Goal: Information Seeking & Learning: Learn about a topic

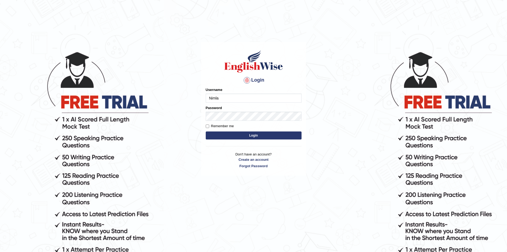
type input "Nimla"
click at [206, 131] on button "Login" at bounding box center [254, 135] width 96 height 8
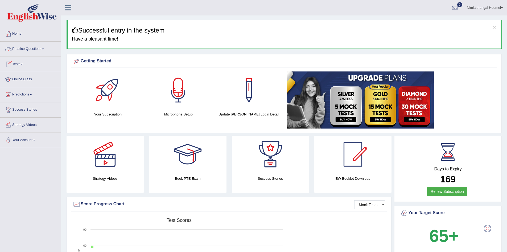
click at [34, 48] on link "Practice Questions" at bounding box center [30, 48] width 61 height 13
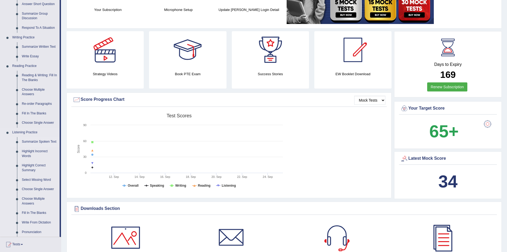
scroll to position [106, 0]
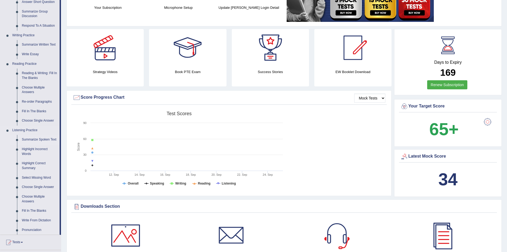
click at [46, 139] on link "Summarize Spoken Text" at bounding box center [39, 140] width 40 height 10
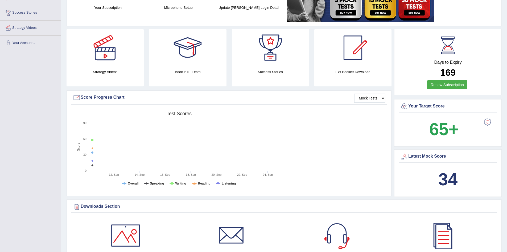
scroll to position [106, 0]
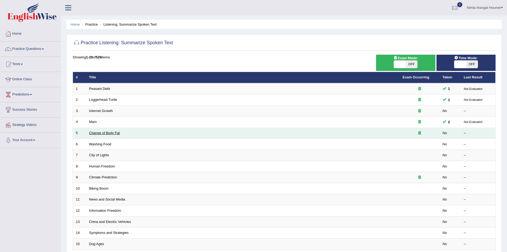
click at [94, 133] on link "Change of Body Fat" at bounding box center [104, 133] width 31 height 4
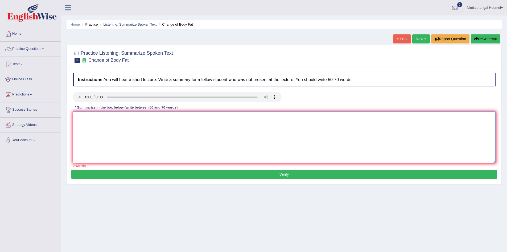
click at [80, 123] on textarea at bounding box center [284, 137] width 423 height 52
drag, startPoint x: 80, startPoint y: 123, endPoint x: 98, endPoint y: 118, distance: 18.5
click at [98, 118] on textarea "A notable" at bounding box center [284, 137] width 423 height 52
click at [86, 123] on textarea "A noteworthy point reveal in the leacture was about........ 00" at bounding box center [284, 137] width 423 height 52
type textarea "A"
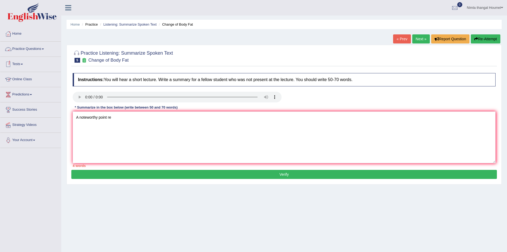
click at [35, 47] on link "Practice Questions" at bounding box center [30, 48] width 61 height 13
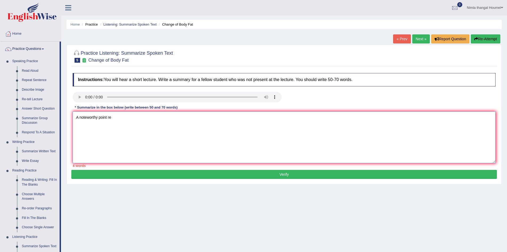
click at [127, 121] on textarea "A noteworthy point re" at bounding box center [284, 137] width 423 height 52
type textarea "A"
click at [38, 79] on link "Repeat Sentence" at bounding box center [39, 80] width 40 height 10
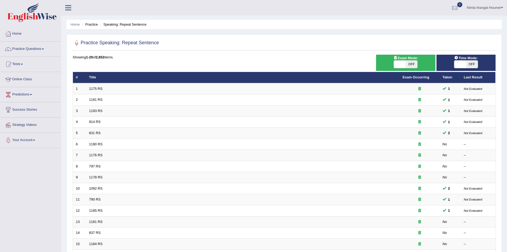
click at [36, 80] on link "Online Class" at bounding box center [30, 78] width 61 height 13
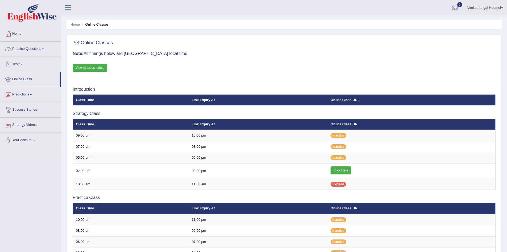
click at [30, 48] on link "Practice Questions" at bounding box center [30, 48] width 61 height 13
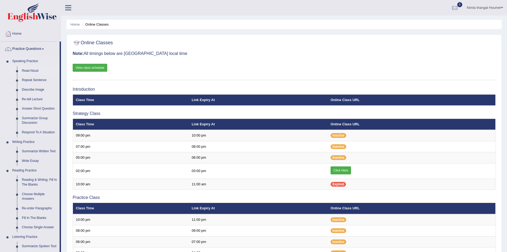
click at [26, 70] on link "Read Aloud" at bounding box center [39, 71] width 40 height 10
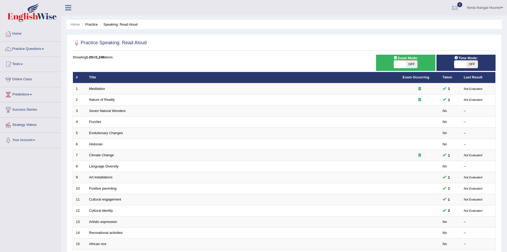
click at [400, 63] on span at bounding box center [400, 63] width 12 height 7
click at [400, 65] on span at bounding box center [400, 63] width 12 height 7
checkbox input "true"
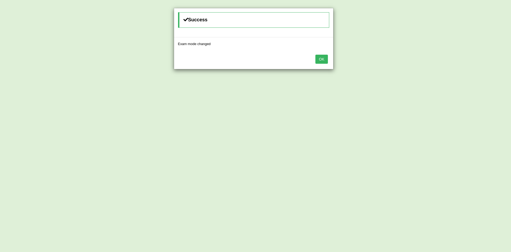
click at [323, 57] on button "OK" at bounding box center [321, 59] width 12 height 9
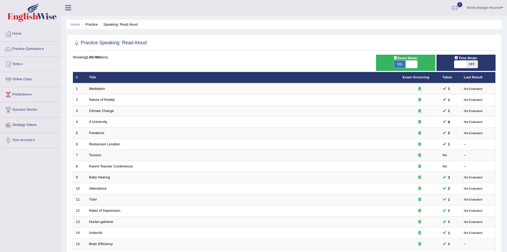
click at [463, 62] on span at bounding box center [460, 63] width 12 height 7
checkbox input "true"
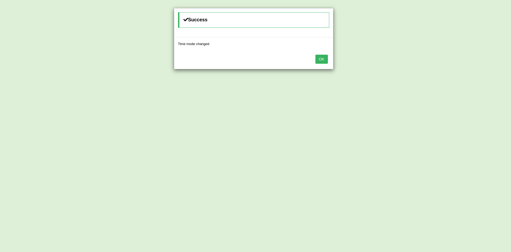
click at [321, 61] on button "OK" at bounding box center [321, 59] width 12 height 9
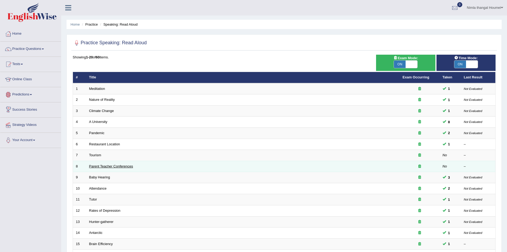
scroll to position [101, 0]
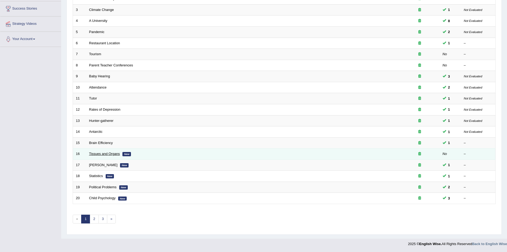
click at [98, 153] on link "Tissues and Organs" at bounding box center [104, 153] width 31 height 4
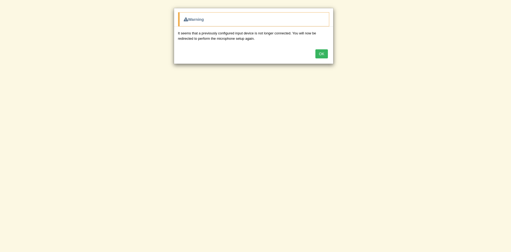
click at [317, 54] on button "OK" at bounding box center [321, 53] width 12 height 9
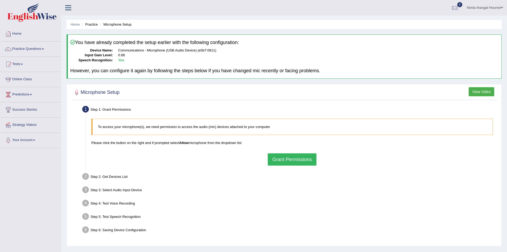
click at [290, 161] on button "Grant Permissions" at bounding box center [292, 159] width 48 height 12
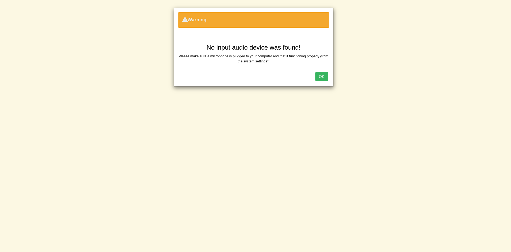
click at [324, 81] on button "OK" at bounding box center [321, 76] width 12 height 9
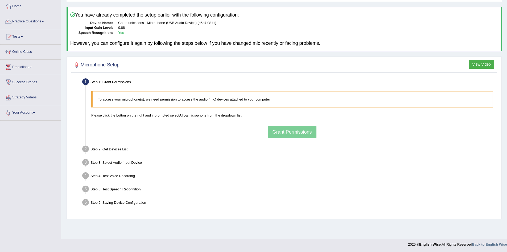
scroll to position [28, 0]
click at [300, 129] on div "To access your microphone(s), we need permission to access the audio (mic) devi…" at bounding box center [292, 114] width 407 height 52
click at [32, 19] on link "Practice Questions" at bounding box center [30, 20] width 61 height 13
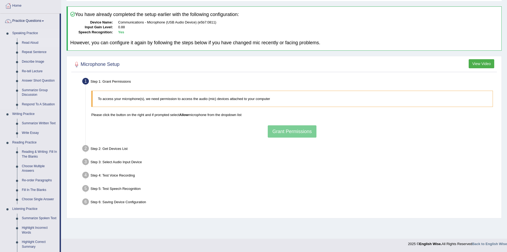
click at [27, 42] on link "Read Aloud" at bounding box center [39, 43] width 40 height 10
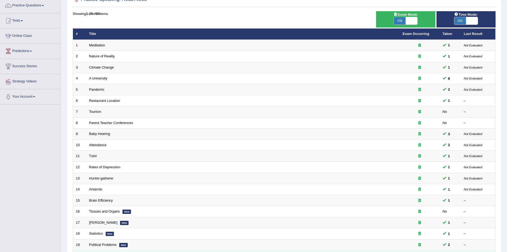
scroll to position [101, 0]
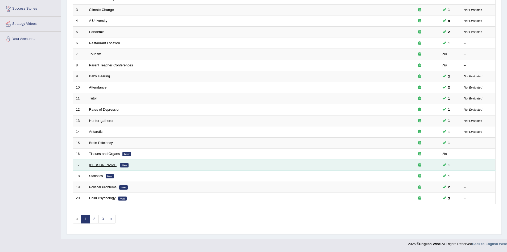
click at [106, 164] on link "[PERSON_NAME]" at bounding box center [103, 165] width 28 height 4
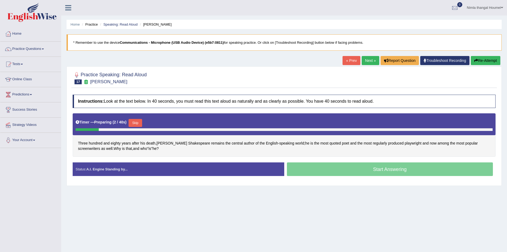
click at [137, 122] on button "Skip" at bounding box center [135, 123] width 13 height 8
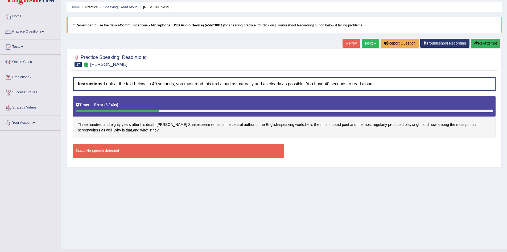
scroll to position [27, 0]
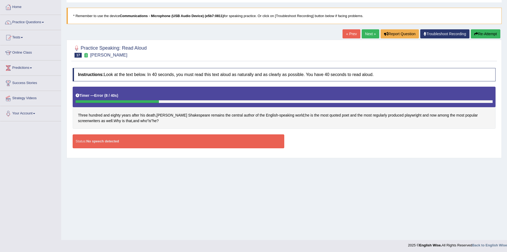
click at [483, 30] on button "Re-Attempt" at bounding box center [486, 33] width 30 height 9
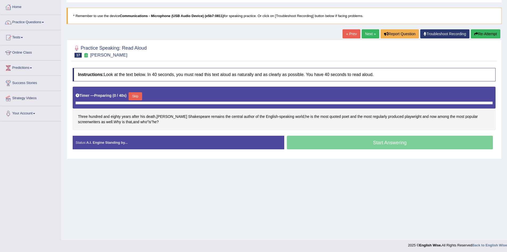
scroll to position [27, 0]
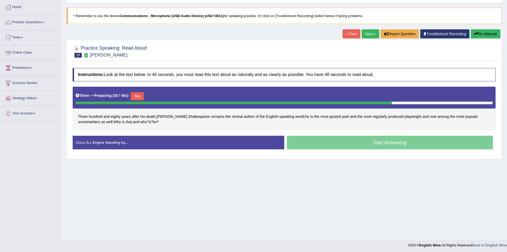
click at [138, 94] on button "Skip" at bounding box center [137, 96] width 13 height 8
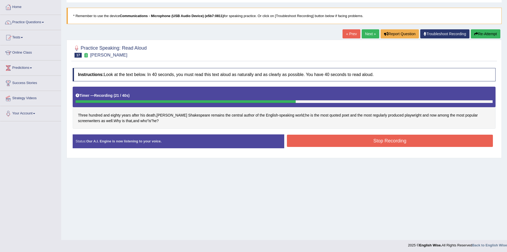
click at [299, 138] on button "Stop Recording" at bounding box center [390, 140] width 206 height 12
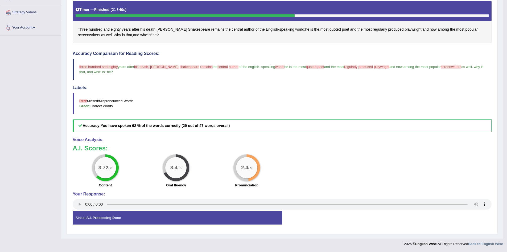
scroll to position [0, 0]
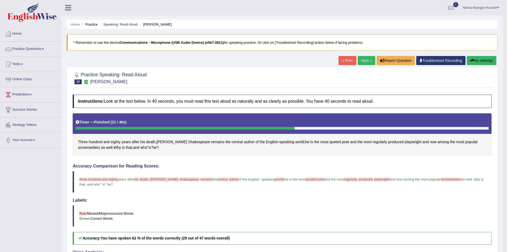
click at [28, 48] on link "Practice Questions" at bounding box center [30, 48] width 61 height 13
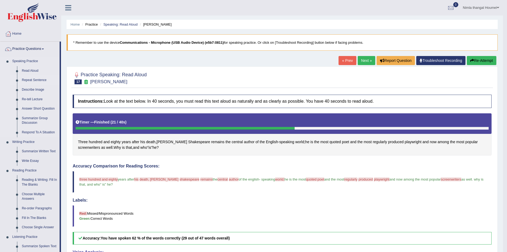
click at [29, 79] on link "Repeat Sentence" at bounding box center [39, 80] width 40 height 10
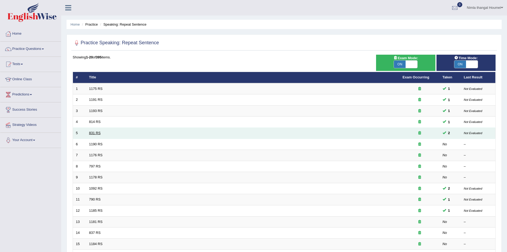
click at [97, 133] on link "831 RS" at bounding box center [94, 133] width 11 height 4
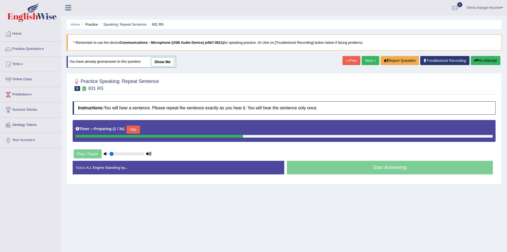
click at [134, 127] on button "Skip" at bounding box center [132, 129] width 13 height 8
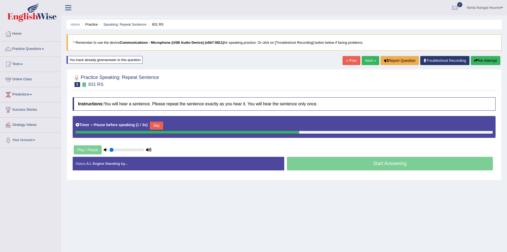
click at [159, 124] on button "Skip" at bounding box center [156, 125] width 13 height 8
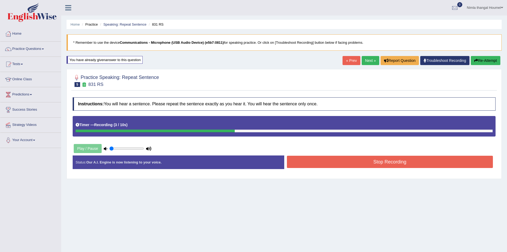
click at [329, 161] on button "Stop Recording" at bounding box center [390, 161] width 206 height 12
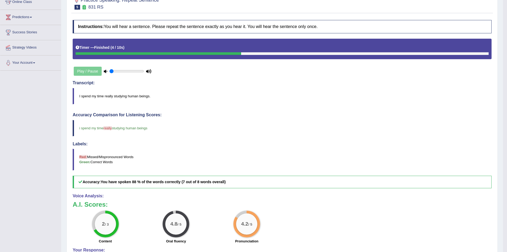
scroll to position [27, 0]
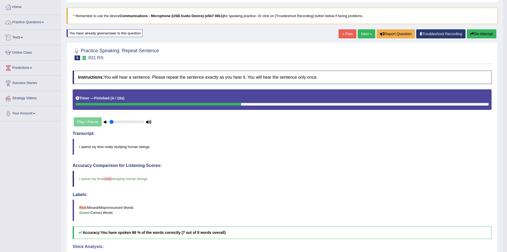
click at [34, 20] on link "Practice Questions" at bounding box center [30, 21] width 61 height 13
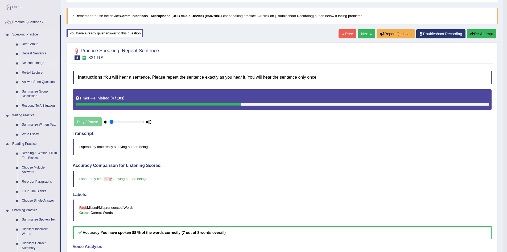
click at [34, 63] on link "Describe Image" at bounding box center [39, 63] width 40 height 10
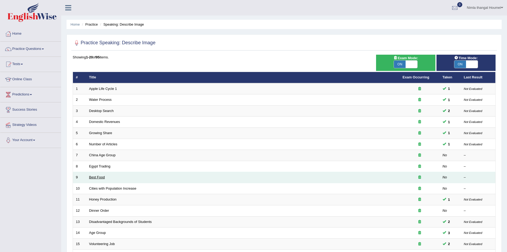
click at [98, 176] on link "Best Food" at bounding box center [97, 177] width 16 height 4
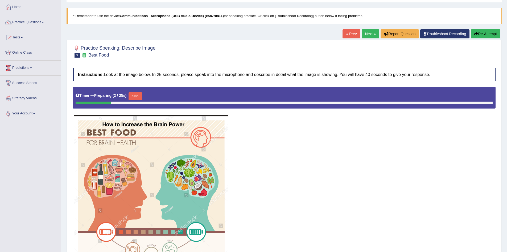
scroll to position [53, 0]
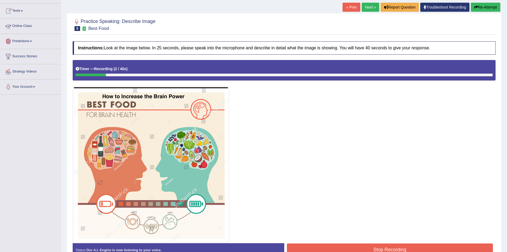
click at [21, 24] on link "Online Class" at bounding box center [30, 25] width 61 height 13
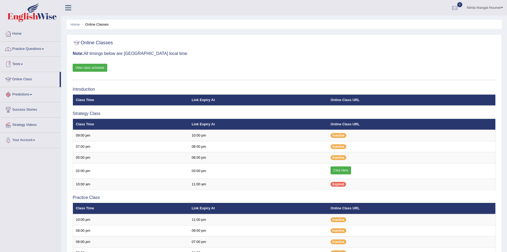
click at [21, 47] on link "Practice Questions" at bounding box center [30, 48] width 61 height 13
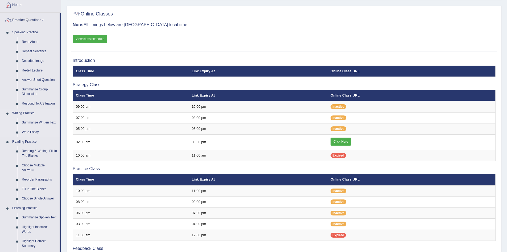
scroll to position [27, 0]
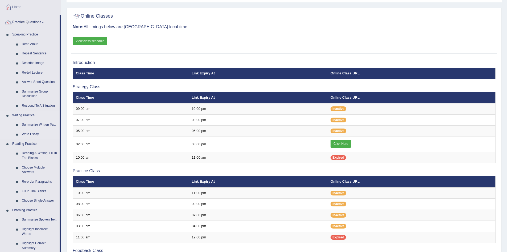
click at [36, 124] on link "Summarize Written Text" at bounding box center [39, 125] width 40 height 10
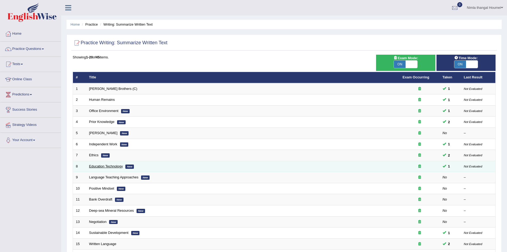
click at [107, 167] on link "Education Technology" at bounding box center [106, 166] width 34 height 4
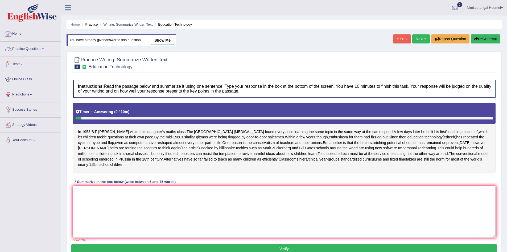
click at [34, 50] on link "Practice Questions" at bounding box center [30, 48] width 61 height 13
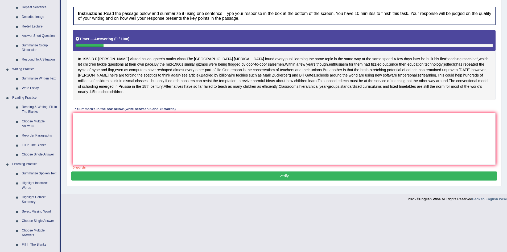
scroll to position [53, 0]
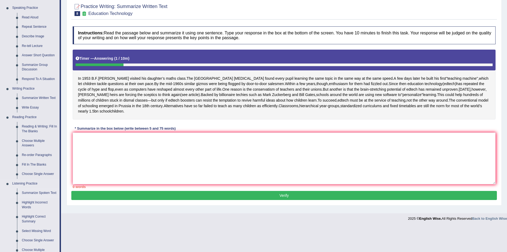
click at [27, 192] on link "Summarize Spoken Text" at bounding box center [39, 193] width 40 height 10
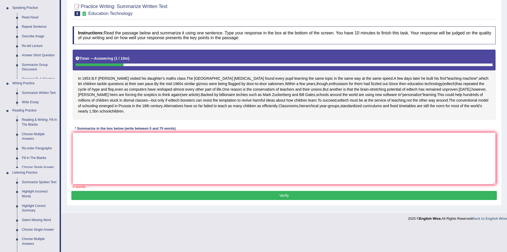
scroll to position [30, 0]
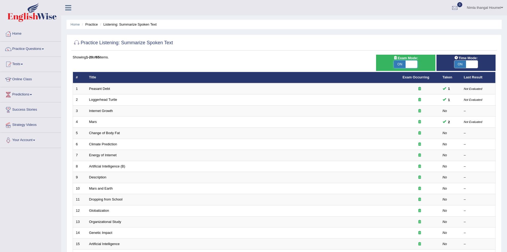
click at [410, 65] on span at bounding box center [412, 63] width 12 height 7
checkbox input "false"
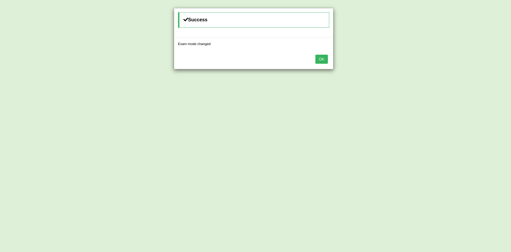
click at [320, 59] on button "OK" at bounding box center [321, 59] width 12 height 9
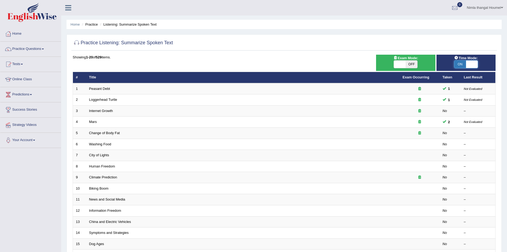
click at [471, 63] on span at bounding box center [472, 63] width 12 height 7
checkbox input "false"
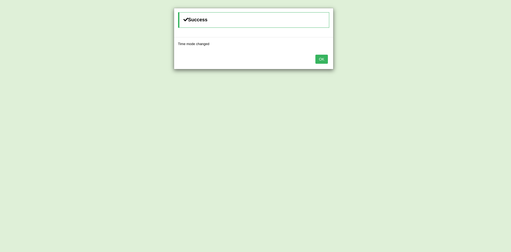
click at [322, 59] on button "OK" at bounding box center [321, 59] width 12 height 9
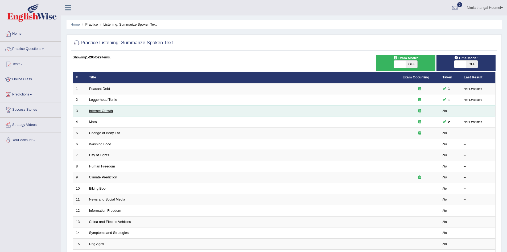
click at [102, 109] on link "Internet Growth" at bounding box center [101, 111] width 24 height 4
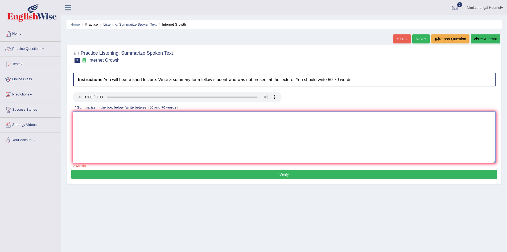
click at [81, 117] on textarea at bounding box center [284, 137] width 423 height 52
type textarea "A noteworthy point reveal in the lecture was about"
click at [75, 116] on textarea "A noteworthy point reveal in the lecture was about" at bounding box center [284, 137] width 423 height 52
click at [164, 118] on textarea "A noteworthy point reveal in the lecture was about" at bounding box center [284, 137] width 423 height 52
drag, startPoint x: 164, startPoint y: 118, endPoint x: 86, endPoint y: 136, distance: 79.7
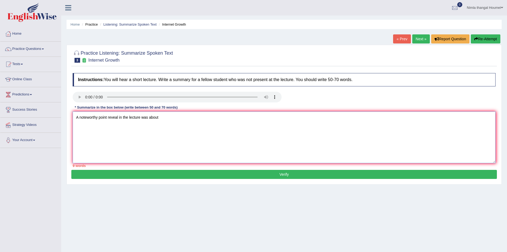
click at [73, 124] on textarea "A noteworthy point reveal in the lecture was about" at bounding box center [284, 137] width 423 height 52
click at [98, 125] on textarea "A noteworthy point reveal in the lecture was about To elaborated further there …" at bounding box center [284, 137] width 423 height 52
click at [170, 125] on textarea "A noteworthy point reveal in the lecture was about To elaborate further there w…" at bounding box center [284, 137] width 423 height 52
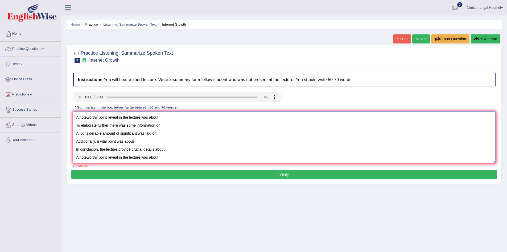
drag, startPoint x: 164, startPoint y: 161, endPoint x: 214, endPoint y: 111, distance: 70.2
click at [195, 115] on textarea "A noteworthy point reveal in the lecture was about To elaborate further there w…" at bounding box center [284, 137] width 423 height 52
type textarea "A noteworthy point reveal in the lecture was about To elaborate further there w…"
drag, startPoint x: 179, startPoint y: 103, endPoint x: 181, endPoint y: 109, distance: 6.4
click at [181, 109] on div "Instructions: You will hear a short lecture. Write a summary for a fellow stude…" at bounding box center [284, 119] width 426 height 99
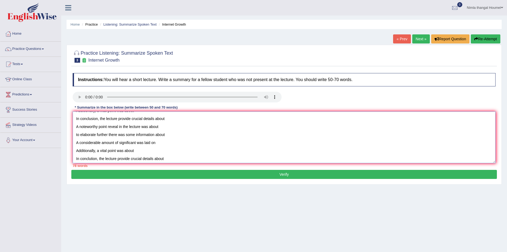
scroll to position [40, 0]
drag, startPoint x: 75, startPoint y: 117, endPoint x: 161, endPoint y: 160, distance: 96.1
click at [161, 160] on textarea "A noteworthy point reveal in the lecture was about To elaborate further there w…" at bounding box center [284, 137] width 423 height 52
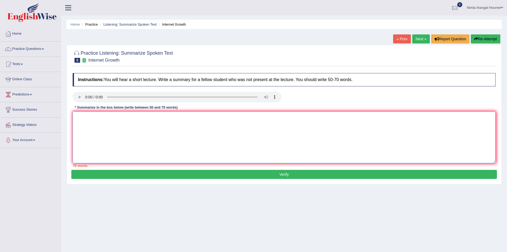
scroll to position [0, 0]
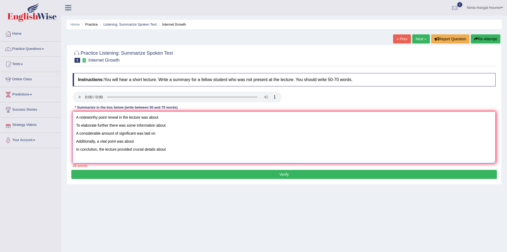
click at [117, 117] on textarea "A noteworthy point reveal in the lecture was about To elaborate further there w…" at bounding box center [284, 137] width 423 height 52
click at [118, 118] on textarea "A noteworthy point reveal in the lecture was about To elaborate further there w…" at bounding box center [284, 137] width 423 height 52
click at [119, 117] on textarea "A noteworthy point reveal in the lecture was about To elaborate further there w…" at bounding box center [284, 137] width 423 height 52
click at [136, 133] on textarea "A noteworthy point revealed in the lecture was about To elaborate further there…" at bounding box center [284, 137] width 423 height 52
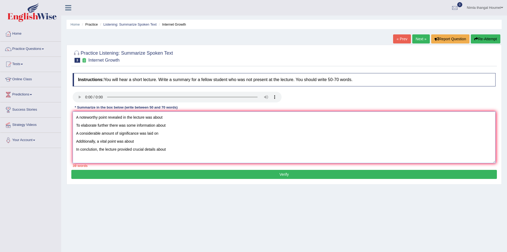
click at [92, 149] on textarea "A noteworthy point revealed in the lecture was about To elaborate further there…" at bounding box center [284, 137] width 423 height 52
click at [133, 149] on textarea "A noteworthy point revealed in the lecture was about To elaborate further there…" at bounding box center [284, 137] width 423 height 52
click at [173, 149] on textarea "A noteworthy point revealed in the lecture was about To elaborate further there…" at bounding box center [284, 137] width 423 height 52
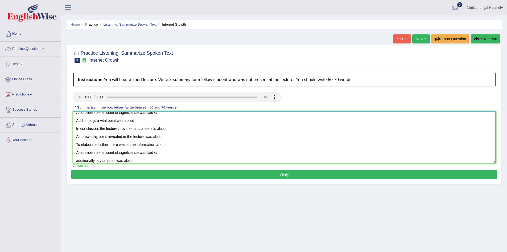
scroll to position [29, 0]
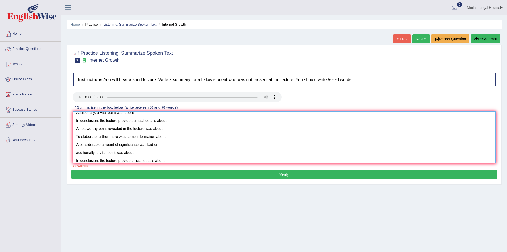
click at [130, 160] on textarea "A noteworthy point revealed in the lecture was about To elaborate further there…" at bounding box center [284, 137] width 423 height 52
click at [174, 161] on textarea "A noteworthy point revealed in the lecture was about To elaborate further there…" at bounding box center [284, 137] width 423 height 52
drag, startPoint x: 77, startPoint y: 113, endPoint x: 115, endPoint y: 142, distance: 47.9
click at [115, 142] on textarea "A noteworthy point revealed in the lecture was about To elaborate further there…" at bounding box center [284, 137] width 423 height 52
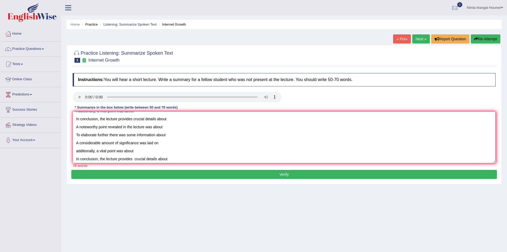
scroll to position [32, 0]
drag, startPoint x: 75, startPoint y: 113, endPoint x: 169, endPoint y: 174, distance: 111.6
click at [169, 174] on div "Practice Listening: Summarize Spoken Text 3 Internet Growth Instructions: You w…" at bounding box center [284, 114] width 435 height 139
type textarea "A noteworthy point revealed in the lecture was about"
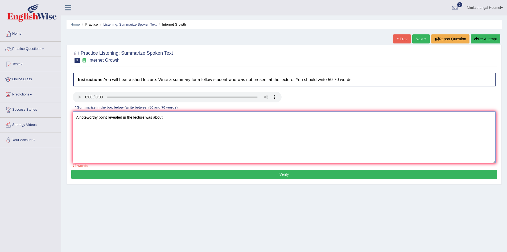
scroll to position [0, 0]
drag, startPoint x: 171, startPoint y: 120, endPoint x: 73, endPoint y: 108, distance: 99.0
click at [73, 108] on div "Instructions: You will hear a short lecture. Write a summary for a fellow stude…" at bounding box center [284, 119] width 426 height 99
click at [78, 114] on textarea at bounding box center [284, 137] width 423 height 52
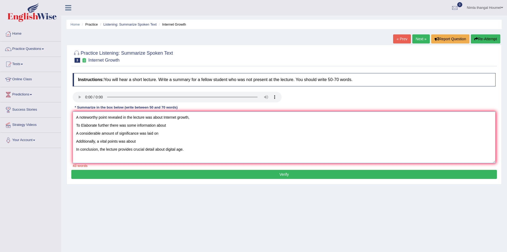
click at [169, 125] on textarea "A noteworthy point revealed in the lecture was about Internet growth, To Elabor…" at bounding box center [284, 137] width 423 height 52
click at [165, 135] on textarea "A noteworthy point revealed in the lecture was about Internet growth, To Elabor…" at bounding box center [284, 137] width 423 height 52
click at [145, 143] on textarea "A noteworthy point revealed in the lecture was about Internet growth, To Elabor…" at bounding box center [284, 137] width 423 height 52
click at [206, 136] on textarea "A noteworthy point revealed in the lecture was about Internet growth, To Elabor…" at bounding box center [284, 137] width 423 height 52
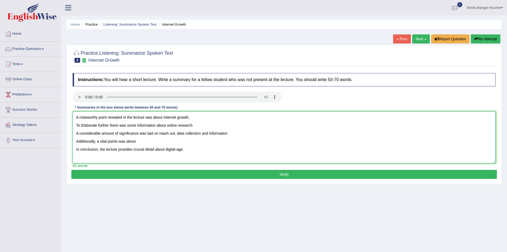
click at [143, 141] on textarea "A noteworthy point revealed in the lecture was about Internet growth, To Elabor…" at bounding box center [284, 137] width 423 height 52
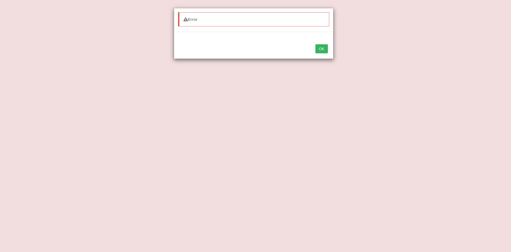
click at [321, 48] on button "OK" at bounding box center [321, 48] width 12 height 9
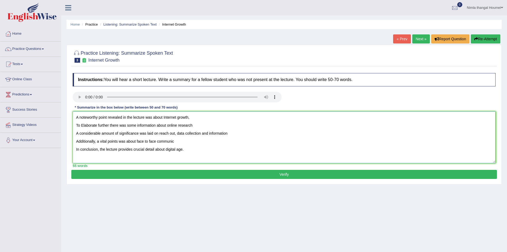
click at [181, 139] on textarea "A noteworthy point revealed in the lecture was about Internet growth, To Elabor…" at bounding box center [284, 137] width 423 height 52
type textarea "A noteworthy point revealed in the lecture was about Internet growth, To Elabor…"
click at [257, 174] on button "Verify" at bounding box center [284, 174] width 426 height 9
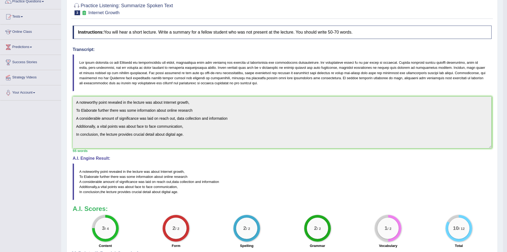
scroll to position [43, 0]
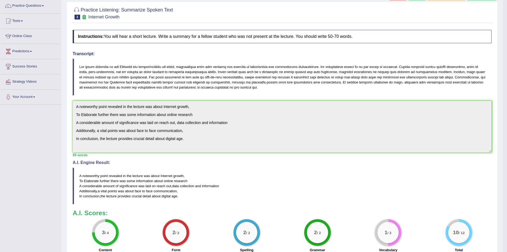
drag, startPoint x: 89, startPoint y: 176, endPoint x: 94, endPoint y: 177, distance: 4.6
click at [94, 177] on blockquote "A noteworthy point revealed in the lecture was about Internet growth , To Elabo…" at bounding box center [282, 185] width 419 height 37
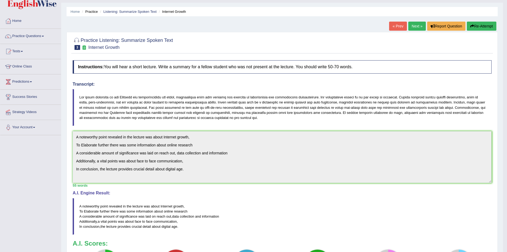
scroll to position [0, 0]
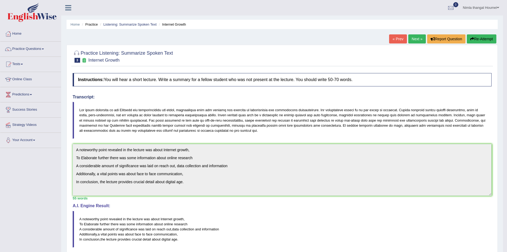
click at [479, 37] on button "Re-Attempt" at bounding box center [482, 38] width 30 height 9
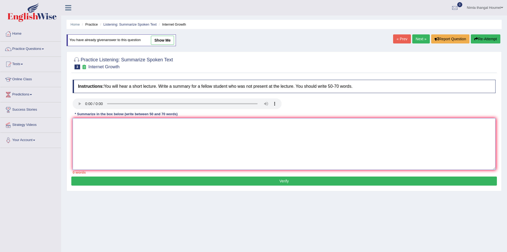
paste textarea "A noteworthy point revealed in the lecture was about Internet growth, To Elabor…"
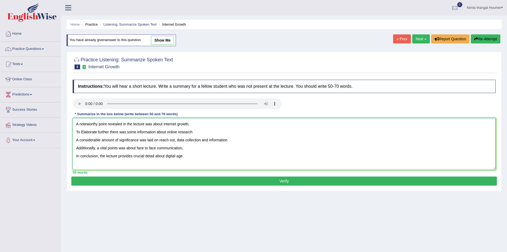
click at [75, 132] on textarea "A noteworthy point revealed in the lecture was about Internet growth, To Elabor…" at bounding box center [284, 144] width 423 height 52
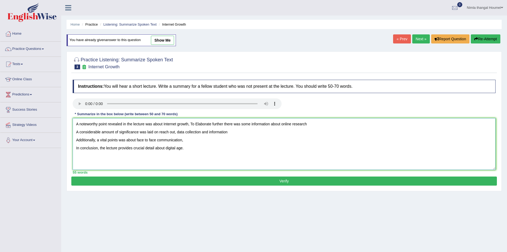
click at [76, 132] on textarea "A noteworthy point revealed in the lecture was about Internet growth, To Elabor…" at bounding box center [284, 144] width 423 height 52
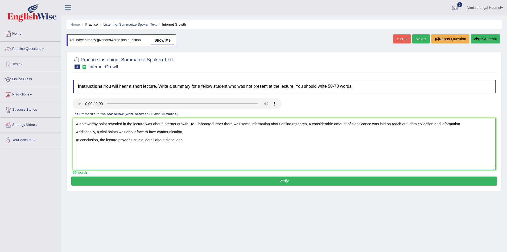
click at [76, 133] on textarea "A noteworthy point revealed in the lecture was about Internet growth, To Elabor…" at bounding box center [284, 144] width 423 height 52
click at [75, 139] on textarea "A noteworthy point revealed in the lecture was about Internet growth, To Elabor…" at bounding box center [284, 144] width 423 height 52
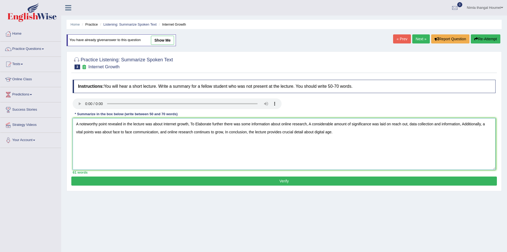
type textarea "A noteworthy point revealed in the lecture was about Internet growth, To Elabor…"
click at [286, 180] on button "Verify" at bounding box center [284, 180] width 426 height 9
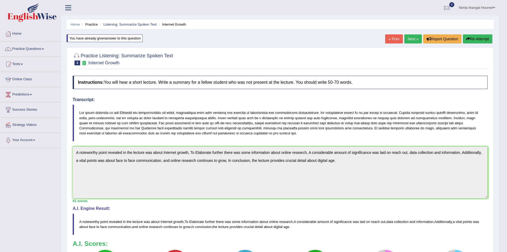
click at [409, 39] on link "Next »" at bounding box center [413, 38] width 18 height 9
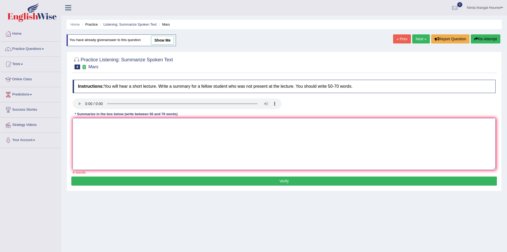
click at [95, 131] on textarea at bounding box center [284, 144] width 423 height 52
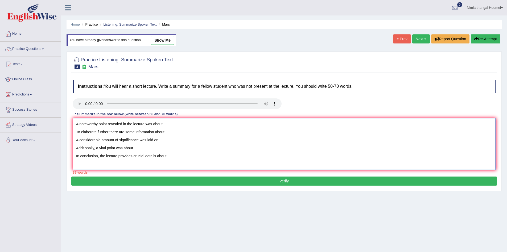
click at [170, 126] on textarea "A noteworthy point revealed in the lecture was about To elaborate further there…" at bounding box center [284, 144] width 423 height 52
click at [170, 133] on textarea "A noteworthy point revealed in the lecture was about Mars To elaborate further …" at bounding box center [284, 144] width 423 height 52
click at [165, 140] on textarea "A noteworthy point revealed in the lecture was about Mars To elaborate further …" at bounding box center [284, 144] width 423 height 52
click at [161, 141] on textarea "A noteworthy point revealed in the lecture was about Mars To elaborate further …" at bounding box center [284, 144] width 423 height 52
click at [174, 140] on textarea "A noteworthy point revealed in the lecture was about Mars To elaborate further …" at bounding box center [284, 144] width 423 height 52
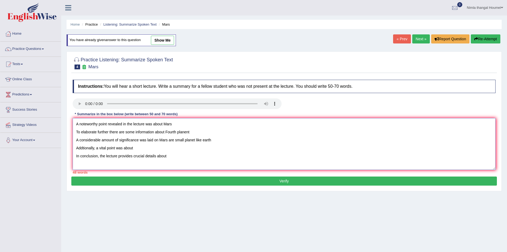
click at [141, 147] on textarea "A noteworthy point revealed in the lecture was about Mars To elaborate further …" at bounding box center [284, 144] width 423 height 52
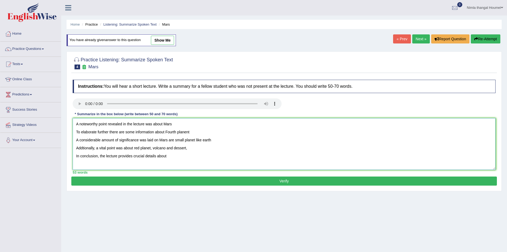
drag, startPoint x: 169, startPoint y: 157, endPoint x: 171, endPoint y: 154, distance: 3.0
click at [170, 156] on textarea "A noteworthy point revealed in the lecture was about Mars To elaborate further …" at bounding box center [284, 144] width 423 height 52
click at [76, 131] on textarea "A noteworthy point revealed in the lecture was about Mars To elaborate further …" at bounding box center [284, 144] width 423 height 52
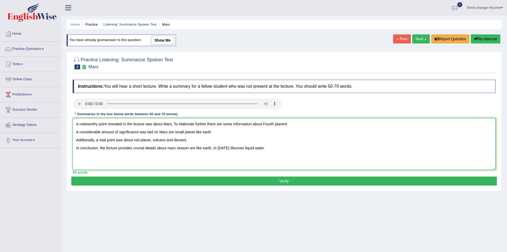
click at [290, 125] on textarea "A noteworthy point revealed in the lecture was about Mars, To elaborate further…" at bounding box center [284, 144] width 423 height 52
click at [75, 132] on textarea "A noteworthy point revealed in the lecture was about Mars, To elaborate further…" at bounding box center [284, 144] width 423 height 52
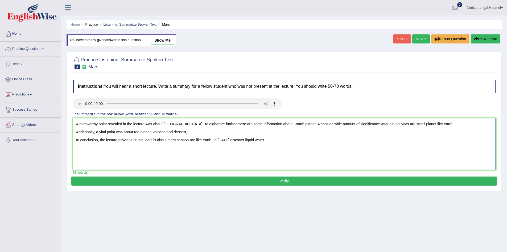
drag, startPoint x: 423, startPoint y: 125, endPoint x: 433, endPoint y: 125, distance: 10.1
click at [431, 125] on textarea "A noteworthy point revealed in the lecture was about Mars, To elaborate further…" at bounding box center [284, 144] width 423 height 52
click at [76, 131] on textarea "A noteworthy point revealed in the lecture was about Mars, To elaborate further…" at bounding box center [284, 144] width 423 height 52
click at [75, 141] on textarea "A noteworthy point revealed in the lecture was about Mars, To elaborate further…" at bounding box center [284, 144] width 423 height 52
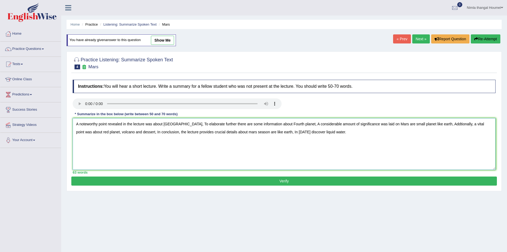
click at [317, 134] on textarea "A noteworthy point revealed in the lecture was about Mars, To elaborate further…" at bounding box center [284, 144] width 423 height 52
type textarea "A noteworthy point revealed in the lecture was about Mars, To elaborate further…"
click at [287, 180] on button "Verify" at bounding box center [284, 180] width 426 height 9
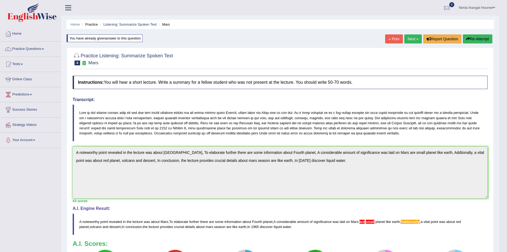
click at [408, 38] on link "Next »" at bounding box center [413, 38] width 18 height 9
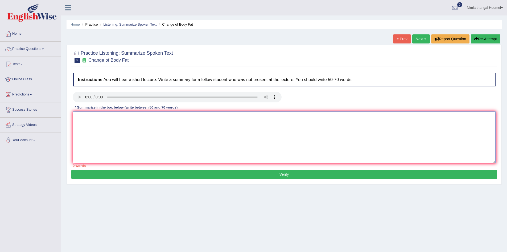
click at [82, 119] on textarea at bounding box center [284, 137] width 423 height 52
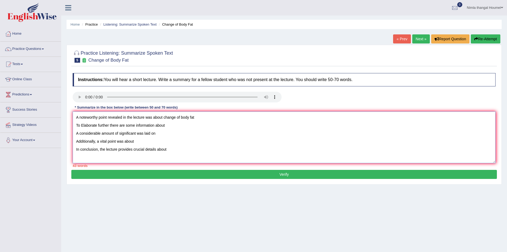
click at [198, 117] on textarea "A noteworthy point revealed in the lecture was about change of body fat To Elab…" at bounding box center [284, 137] width 423 height 52
click at [172, 126] on textarea "A noteworthy point revealed in the lecture was about change of body fat, To Ela…" at bounding box center [284, 137] width 423 height 52
click at [161, 133] on textarea "A noteworthy point revealed in the lecture was about change of body fat, To Ela…" at bounding box center [284, 137] width 423 height 52
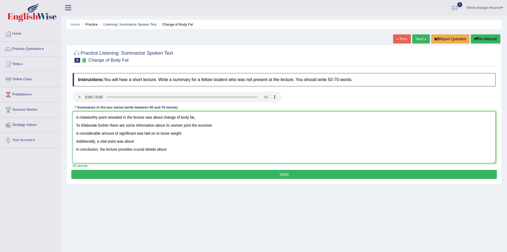
click at [136, 142] on textarea "A noteworthy point revealed in the lecture was about change of body fat, To Ela…" at bounding box center [284, 137] width 423 height 52
click at [175, 151] on textarea "A noteworthy point revealed in the lecture was about change of body fat, To Ela…" at bounding box center [284, 137] width 423 height 52
click at [83, 125] on textarea "A noteworthy point revealed in the lecture was about change of body fat, To Ela…" at bounding box center [284, 137] width 423 height 52
click at [75, 123] on textarea "A noteworthy point revealed in the lecture was about change of body fat, To ela…" at bounding box center [284, 137] width 423 height 52
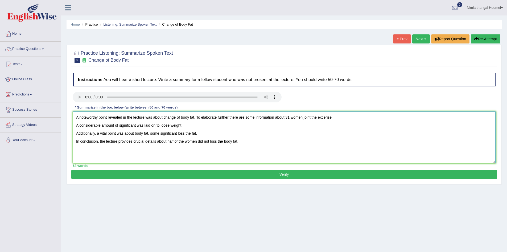
click at [75, 125] on textarea "A noteworthy point revealed in the lecture was about change of body fat, To ela…" at bounding box center [284, 137] width 423 height 52
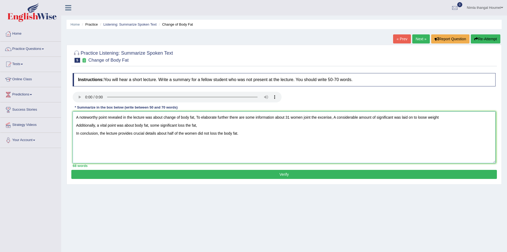
click at [76, 126] on textarea "A noteworthy point revealed in the lecture was about change of body fat, To ela…" at bounding box center [284, 137] width 423 height 52
click at [76, 133] on textarea "A noteworthy point revealed in the lecture was about change of body fat, To ela…" at bounding box center [284, 137] width 423 height 52
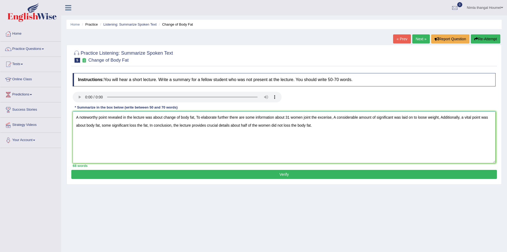
click at [317, 124] on textarea "A noteworthy point revealed in the lecture was about change of body fat, To ela…" at bounding box center [284, 137] width 423 height 52
type textarea "A noteworthy point revealed in the lecture was about change of body fat, To ela…"
click at [284, 174] on button "Verify" at bounding box center [284, 174] width 426 height 9
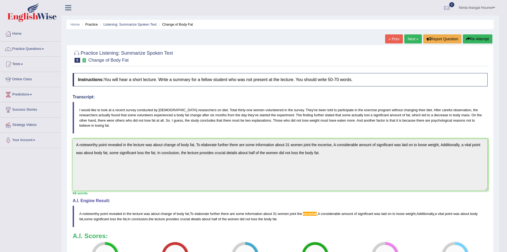
click at [410, 39] on link "Next »" at bounding box center [413, 38] width 18 height 9
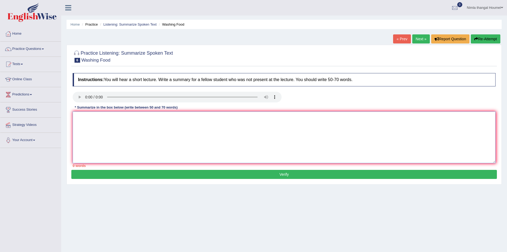
click at [82, 116] on textarea at bounding box center [284, 137] width 423 height 52
click at [274, 117] on textarea "A noteworthy point revealed in the lecture was about food safety, To elaborate …" at bounding box center [284, 137] width 423 height 52
click at [127, 125] on textarea "A noteworthy point revealed in the lecture was about food safety, To elaborate …" at bounding box center [284, 137] width 423 height 52
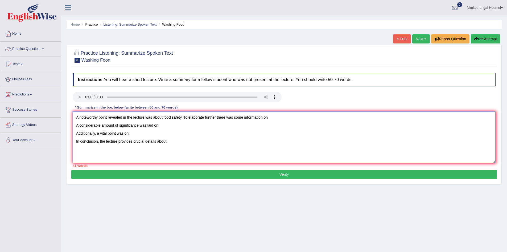
click at [276, 118] on textarea "A noteworthy point revealed in the lecture was about food safety, To elaborate …" at bounding box center [284, 137] width 423 height 52
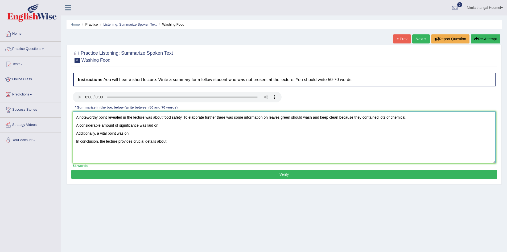
click at [165, 127] on textarea "A noteworthy point revealed in the lecture was about food safety, To elaborate …" at bounding box center [284, 137] width 423 height 52
drag, startPoint x: 338, startPoint y: 117, endPoint x: 414, endPoint y: 114, distance: 76.5
click at [414, 114] on textarea "A noteworthy point revealed in the lecture was about food safety, To elaborate …" at bounding box center [284, 137] width 423 height 52
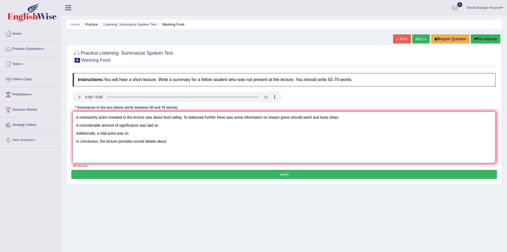
click at [169, 124] on textarea "A noteworthy point revealed in the lecture was about food safety, To elaborate …" at bounding box center [284, 137] width 423 height 52
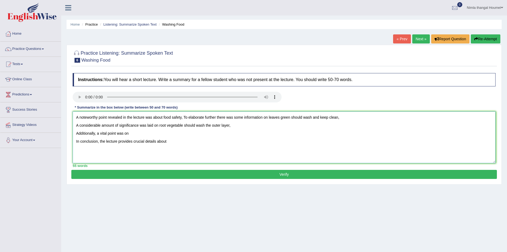
click at [133, 133] on textarea "A noteworthy point revealed in the lecture was about food safety, To elaborate …" at bounding box center [284, 137] width 423 height 52
click at [171, 142] on textarea "A noteworthy point revealed in the lecture was about food safety, To elaborate …" at bounding box center [284, 137] width 423 height 52
click at [76, 125] on textarea "A noteworthy point revealed in the lecture was about food safety, To elaborate …" at bounding box center [284, 137] width 423 height 52
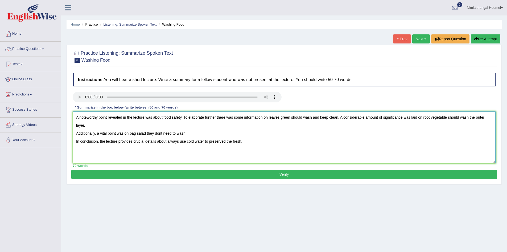
click at [75, 133] on textarea "A noteworthy point revealed in the lecture was about food safety, To elaborate …" at bounding box center [284, 137] width 423 height 52
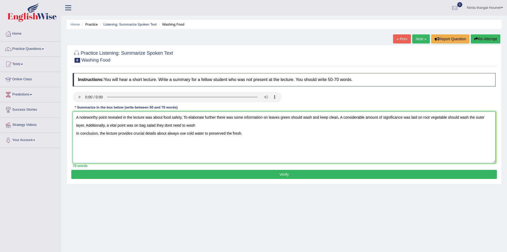
click at [197, 126] on textarea "A noteworthy point revealed in the lecture was about food safety, To elaborate …" at bounding box center [284, 137] width 423 height 52
click at [75, 133] on textarea "A noteworthy point revealed in the lecture was about food safety, To elaborate …" at bounding box center [284, 137] width 423 height 52
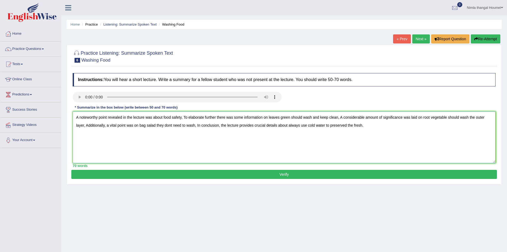
type textarea "A noteworthy point revealed in the lecture was about food safety, To elaborate …"
click at [278, 174] on button "Verify" at bounding box center [284, 174] width 426 height 9
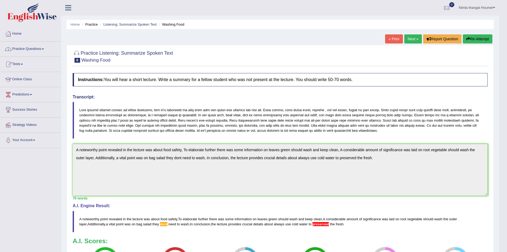
click at [30, 48] on link "Practice Questions" at bounding box center [30, 48] width 61 height 13
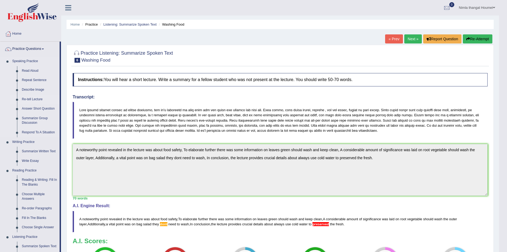
click at [37, 98] on link "Re-tell Lecture" at bounding box center [39, 99] width 40 height 10
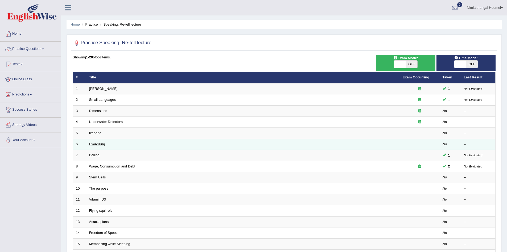
click at [99, 144] on link "Exercising" at bounding box center [97, 144] width 16 height 4
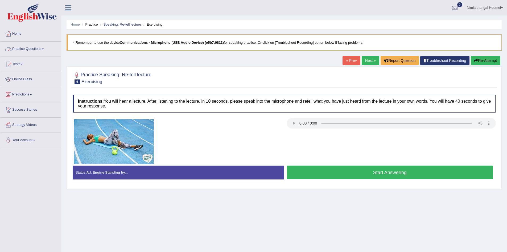
click at [18, 48] on link "Practice Questions" at bounding box center [30, 48] width 61 height 13
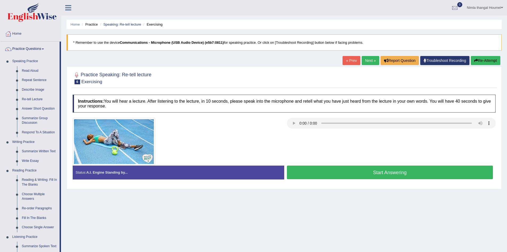
click at [375, 173] on button "Start Answering" at bounding box center [390, 172] width 206 height 14
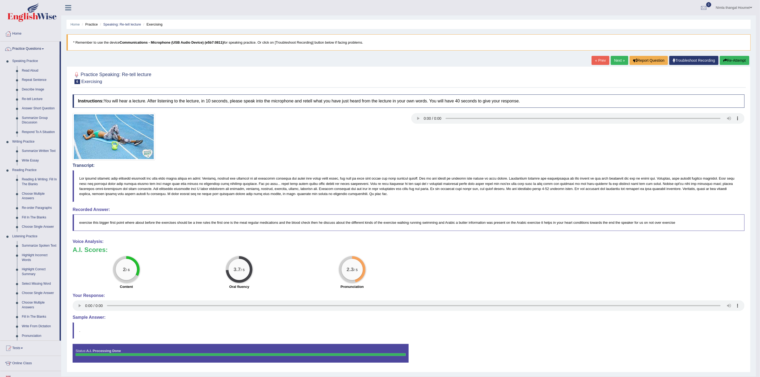
click at [507, 61] on button "Re-Attempt" at bounding box center [735, 60] width 30 height 9
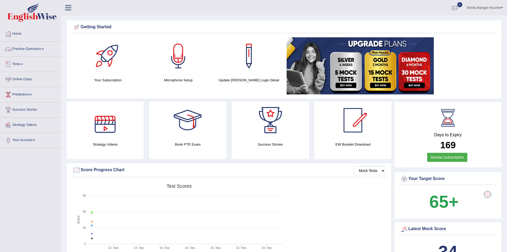
click at [33, 48] on link "Practice Questions" at bounding box center [30, 48] width 61 height 13
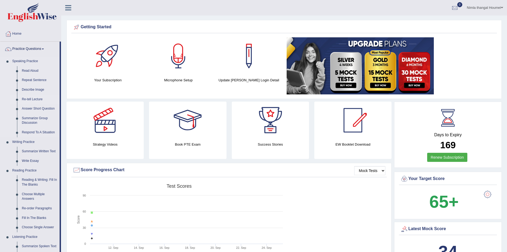
click at [35, 98] on link "Re-tell Lecture" at bounding box center [39, 99] width 40 height 10
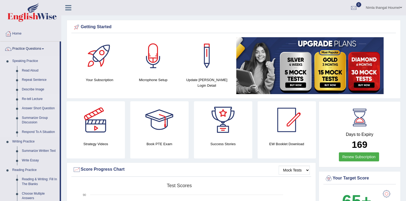
click at [28, 99] on link "Re-tell Lecture" at bounding box center [39, 99] width 40 height 10
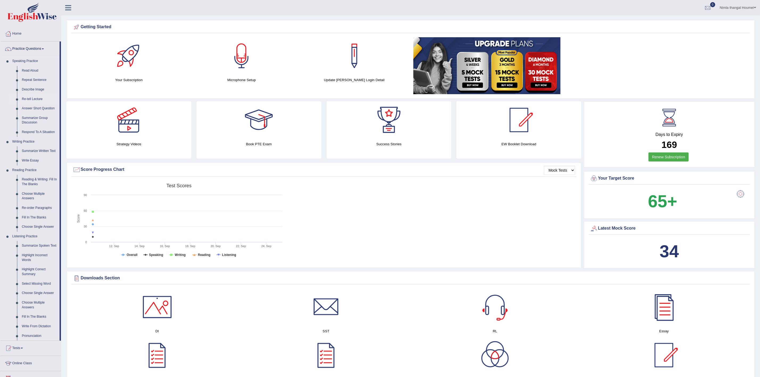
click at [35, 99] on link "Re-tell Lecture" at bounding box center [39, 99] width 40 height 10
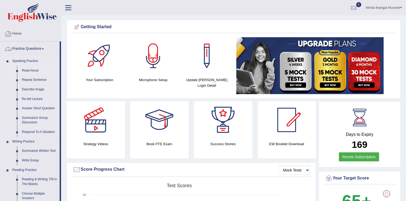
click at [36, 69] on link "Read Aloud" at bounding box center [39, 71] width 40 height 10
click at [37, 117] on link "Summarize Group Discussion" at bounding box center [39, 120] width 40 height 14
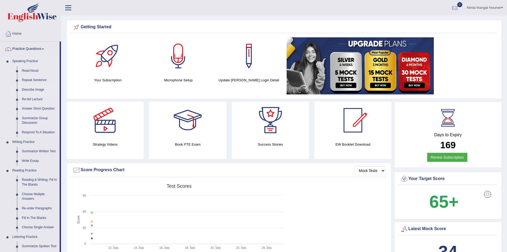
click at [31, 88] on link "Describe Image" at bounding box center [39, 90] width 40 height 10
click at [33, 159] on link "Write Essay" at bounding box center [39, 161] width 40 height 10
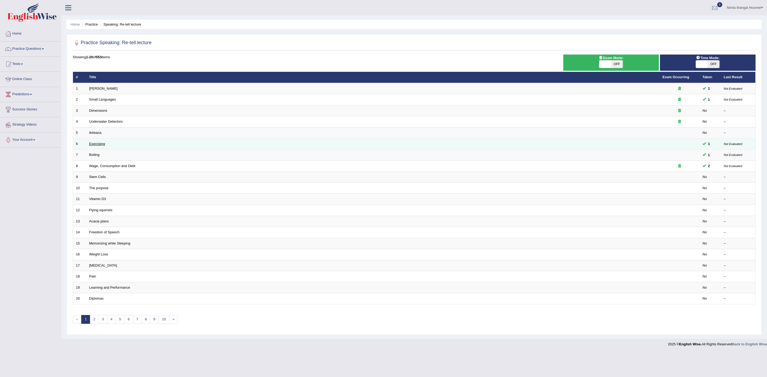
click at [102, 144] on link "Exercising" at bounding box center [97, 144] width 16 height 4
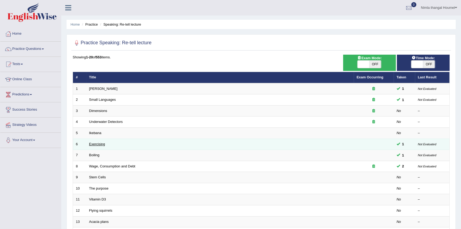
click at [99, 143] on link "Exercising" at bounding box center [97, 144] width 16 height 4
click at [94, 143] on link "Exercising" at bounding box center [97, 144] width 16 height 4
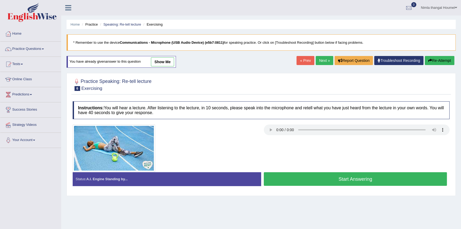
click at [295, 176] on button "Start Answering" at bounding box center [355, 179] width 183 height 14
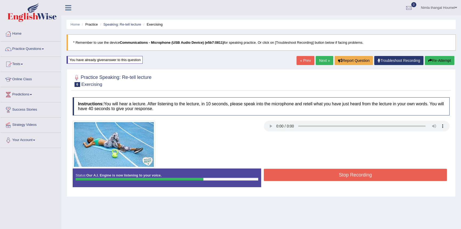
click at [438, 61] on button "Re-Attempt" at bounding box center [440, 60] width 30 height 9
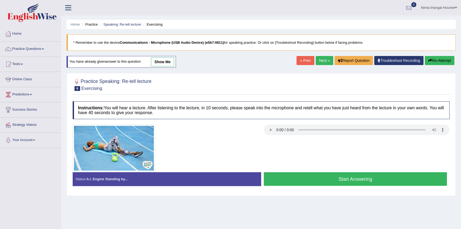
click at [294, 178] on button "Start Answering" at bounding box center [355, 179] width 183 height 14
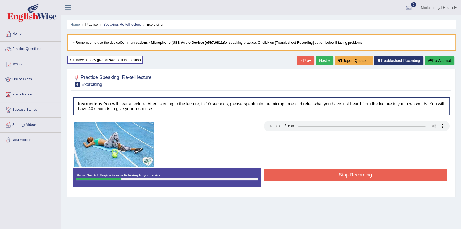
click at [436, 59] on button "Re-Attempt" at bounding box center [440, 60] width 30 height 9
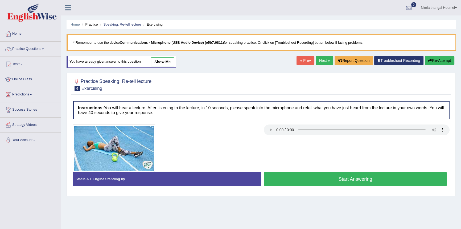
click at [338, 176] on button "Start Answering" at bounding box center [355, 179] width 183 height 14
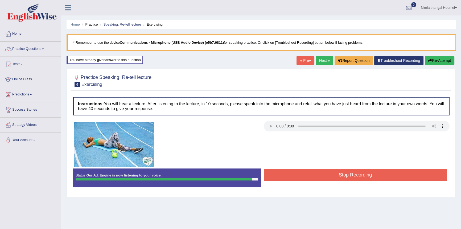
click at [339, 173] on button "Stop Recording" at bounding box center [355, 174] width 183 height 12
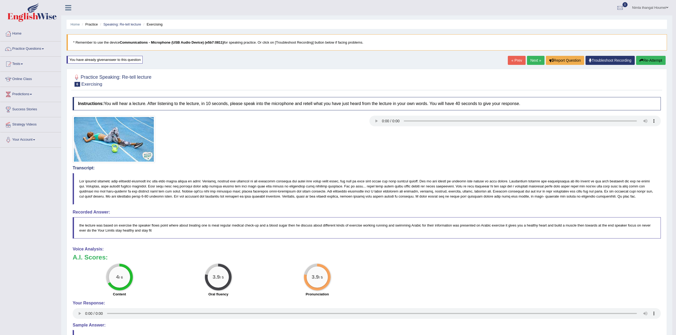
click at [461, 59] on button "Re-Attempt" at bounding box center [651, 60] width 30 height 9
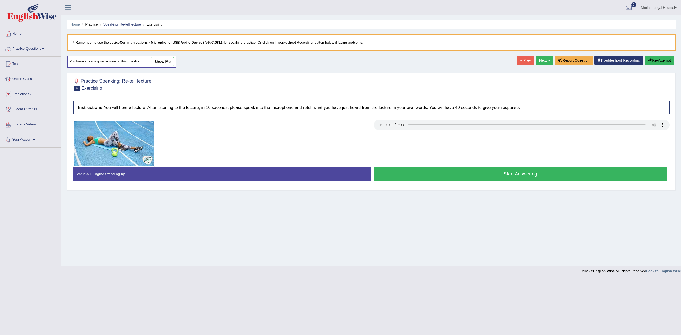
click at [461, 175] on button "Start Answering" at bounding box center [520, 174] width 293 height 14
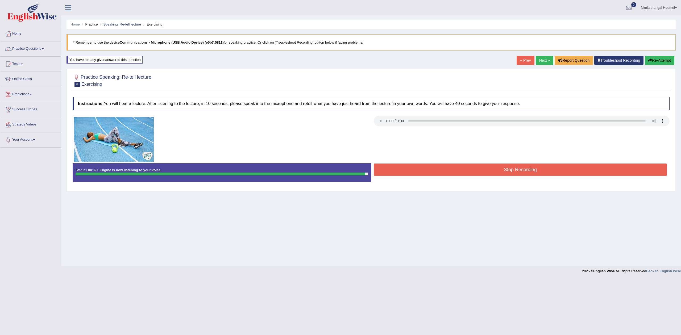
click at [461, 168] on button "Stop Recording" at bounding box center [520, 170] width 293 height 12
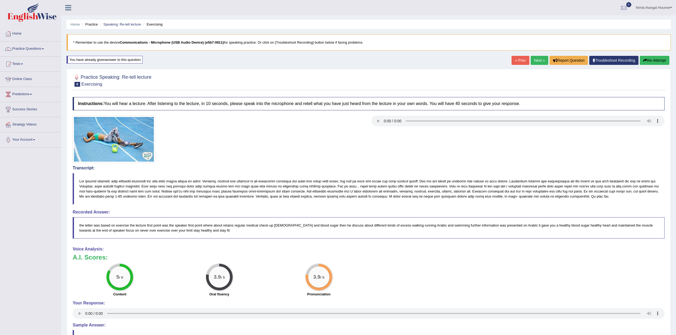
click at [461, 60] on button "Re-Attempt" at bounding box center [655, 60] width 30 height 9
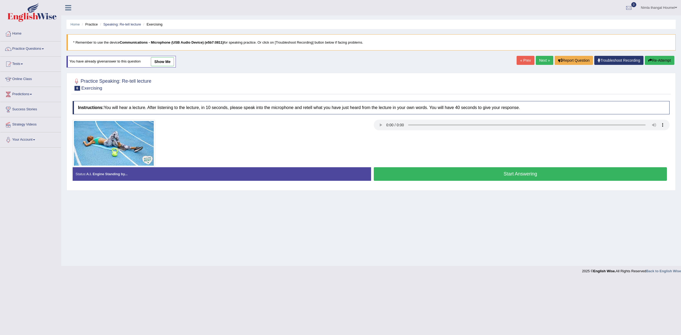
click at [495, 177] on button "Start Answering" at bounding box center [520, 174] width 293 height 14
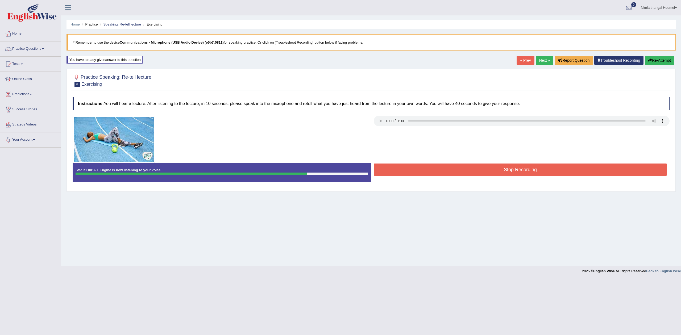
click at [530, 170] on button "Stop Recording" at bounding box center [520, 170] width 293 height 12
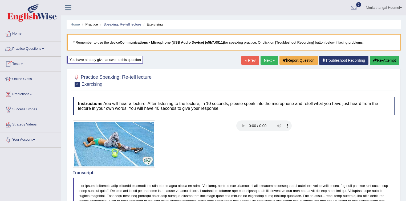
click at [30, 48] on link "Practice Questions" at bounding box center [30, 48] width 61 height 13
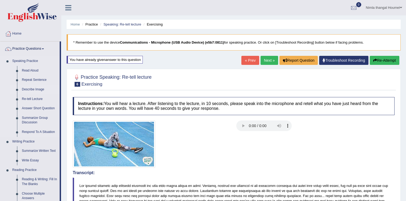
click at [33, 88] on link "Describe Image" at bounding box center [39, 90] width 40 height 10
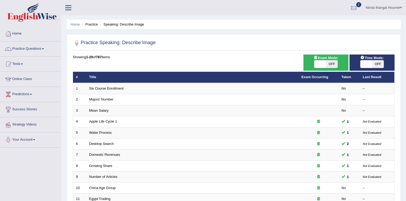
click at [316, 63] on span at bounding box center [320, 63] width 12 height 7
checkbox input "true"
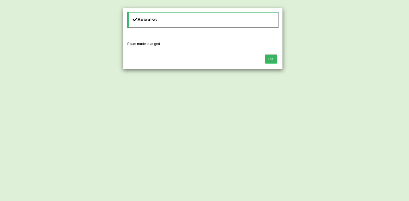
click at [271, 60] on button "OK" at bounding box center [271, 59] width 12 height 9
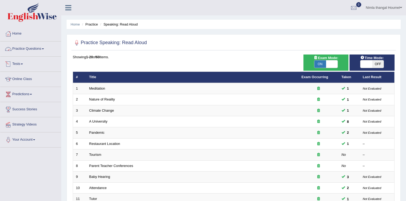
click at [34, 48] on link "Practice Questions" at bounding box center [30, 48] width 61 height 13
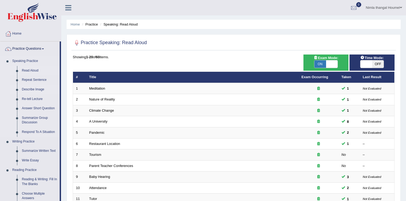
click at [36, 88] on link "Describe Image" at bounding box center [39, 90] width 40 height 10
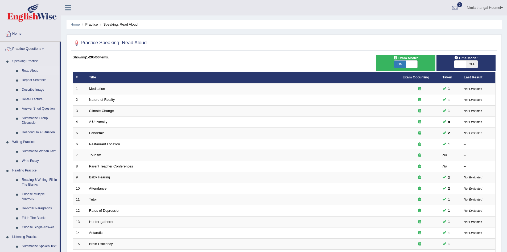
click at [405, 63] on span at bounding box center [460, 63] width 12 height 7
checkbox input "true"
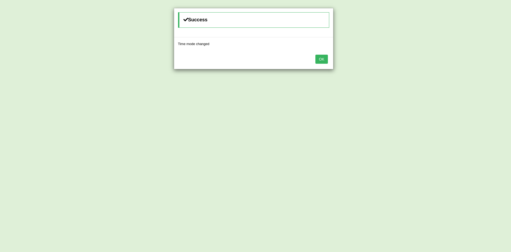
click at [319, 58] on button "OK" at bounding box center [321, 59] width 12 height 9
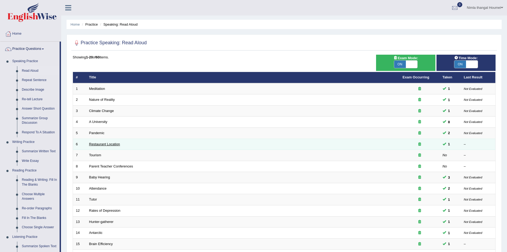
click at [97, 144] on link "Restaurant Location" at bounding box center [104, 144] width 31 height 4
click at [97, 145] on link "Restaurant Location" at bounding box center [104, 144] width 31 height 4
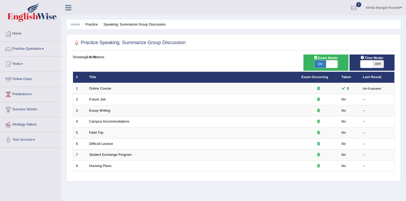
click at [368, 64] on span at bounding box center [366, 63] width 12 height 7
checkbox input "true"
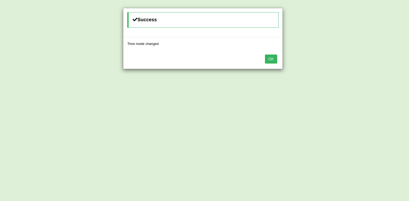
click at [267, 59] on button "OK" at bounding box center [271, 59] width 12 height 9
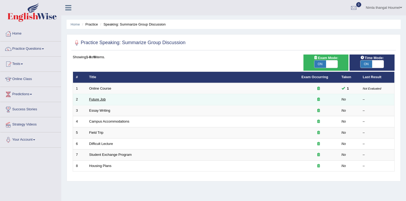
click at [97, 99] on link "Future Job" at bounding box center [97, 99] width 17 height 4
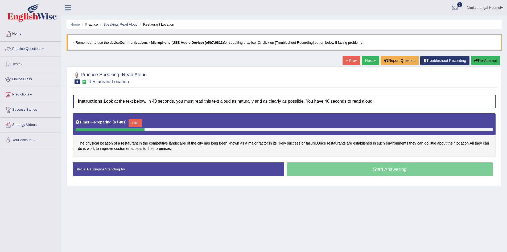
click at [138, 119] on button "Skip" at bounding box center [135, 123] width 13 height 8
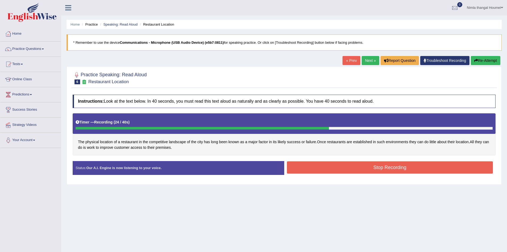
click at [399, 166] on button "Stop Recording" at bounding box center [390, 167] width 206 height 12
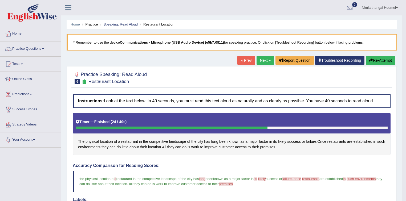
click at [264, 57] on link "Next »" at bounding box center [265, 60] width 18 height 9
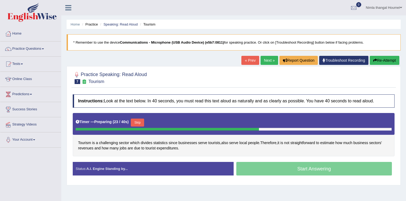
click at [140, 121] on button "Skip" at bounding box center [137, 123] width 13 height 8
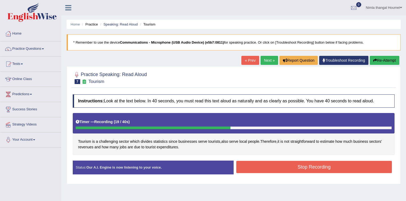
click at [277, 167] on button "Stop Recording" at bounding box center [313, 167] width 155 height 12
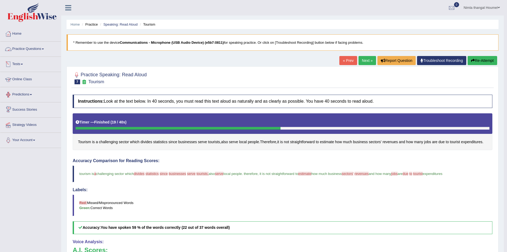
click at [30, 48] on link "Practice Questions" at bounding box center [30, 48] width 61 height 13
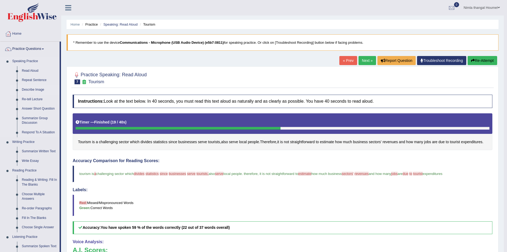
click at [31, 89] on link "Describe Image" at bounding box center [39, 90] width 40 height 10
click at [38, 78] on link "Repeat Sentence" at bounding box center [39, 80] width 40 height 10
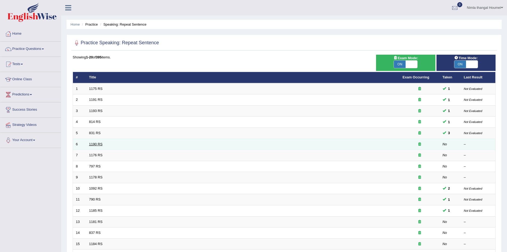
click at [97, 144] on link "1190 RS" at bounding box center [96, 144] width 14 height 4
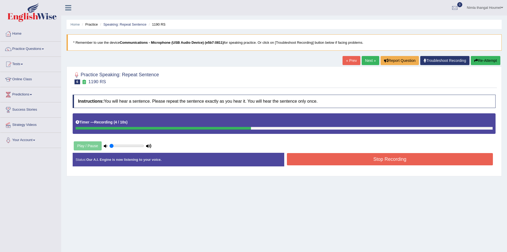
click at [372, 159] on button "Stop Recording" at bounding box center [390, 159] width 206 height 12
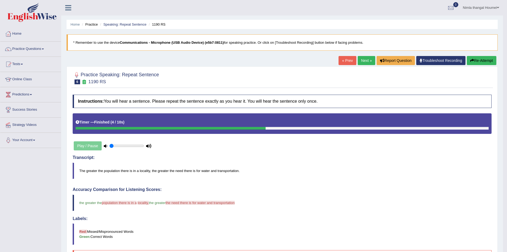
click at [364, 60] on link "Next »" at bounding box center [367, 60] width 18 height 9
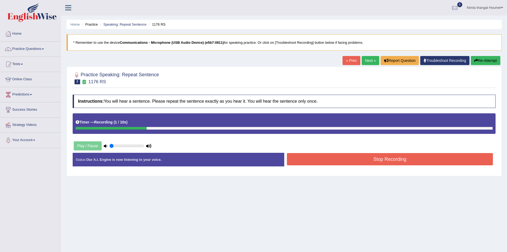
click at [314, 158] on button "Stop Recording" at bounding box center [390, 159] width 206 height 12
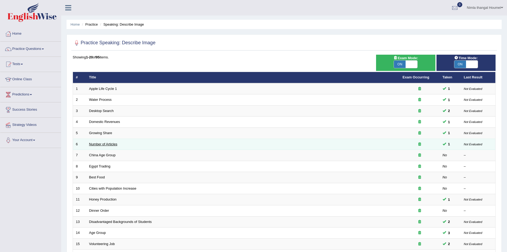
click at [104, 143] on link "Number of Articles" at bounding box center [103, 144] width 28 height 4
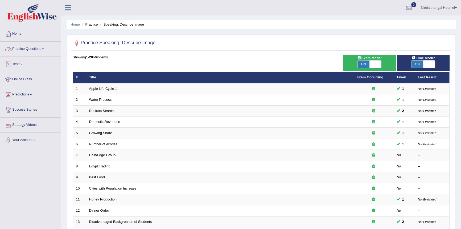
click at [36, 49] on link "Practice Questions" at bounding box center [30, 48] width 61 height 13
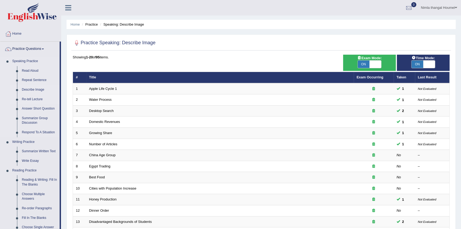
click at [36, 99] on link "Re-tell Lecture" at bounding box center [39, 99] width 40 height 10
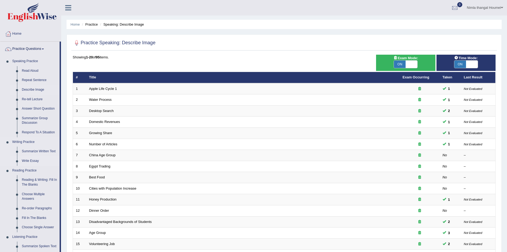
click at [30, 160] on link "Write Essay" at bounding box center [39, 161] width 40 height 10
click at [413, 64] on span at bounding box center [412, 63] width 12 height 7
checkbox input "false"
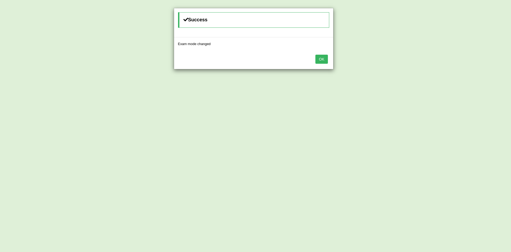
click at [324, 59] on button "OK" at bounding box center [321, 59] width 12 height 9
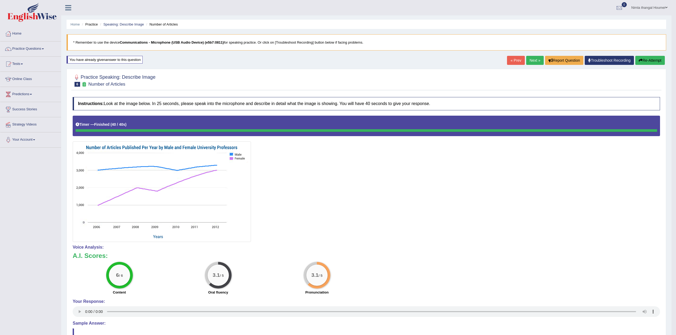
click at [507, 61] on link "Next »" at bounding box center [535, 60] width 18 height 9
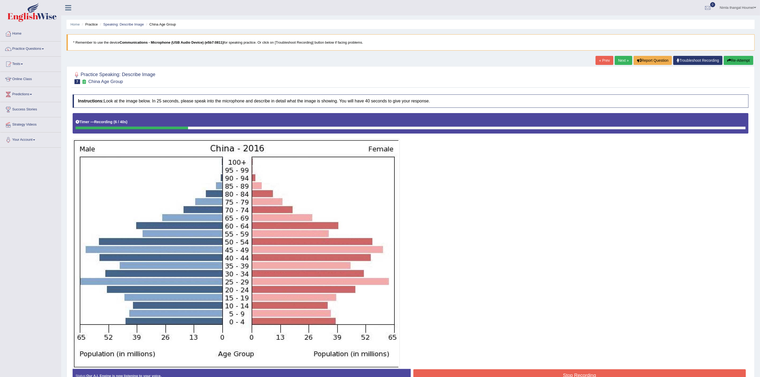
click at [676, 59] on button "Re-Attempt" at bounding box center [739, 60] width 30 height 9
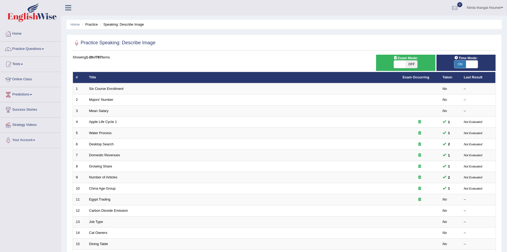
click at [463, 63] on span "ON" at bounding box center [460, 63] width 12 height 7
checkbox input "false"
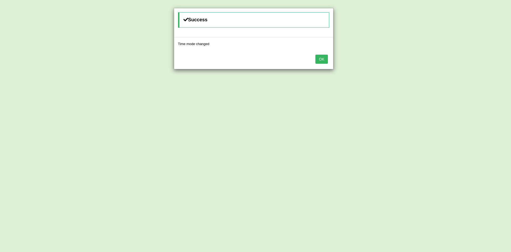
click at [324, 57] on button "OK" at bounding box center [321, 59] width 12 height 9
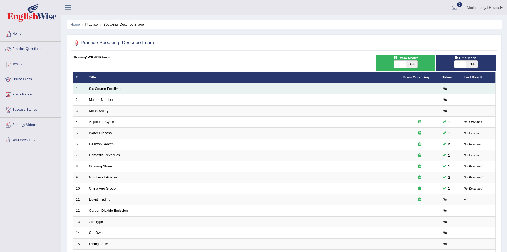
click at [118, 87] on link "Six Course Enrollment" at bounding box center [106, 89] width 34 height 4
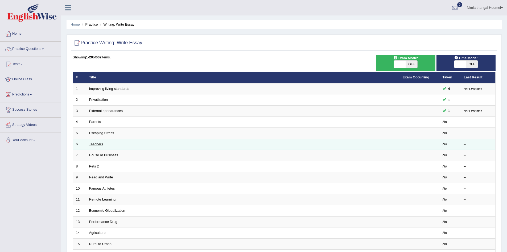
click at [100, 143] on link "Teachers" at bounding box center [96, 144] width 14 height 4
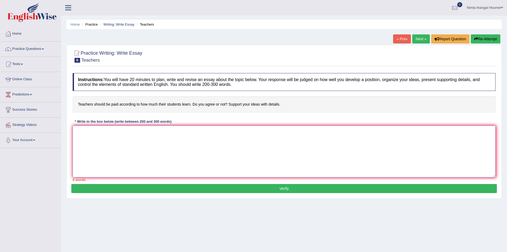
drag, startPoint x: 88, startPoint y: 135, endPoint x: 91, endPoint y: 133, distance: 3.1
click at [88, 135] on textarea at bounding box center [284, 151] width 423 height 52
type textarea "The increasing influence of"
drag, startPoint x: 75, startPoint y: 103, endPoint x: 160, endPoint y: 102, distance: 85.2
click at [135, 104] on h4 "Teachers should be paid according to how much their students learn. Do you agre…" at bounding box center [284, 104] width 423 height 16
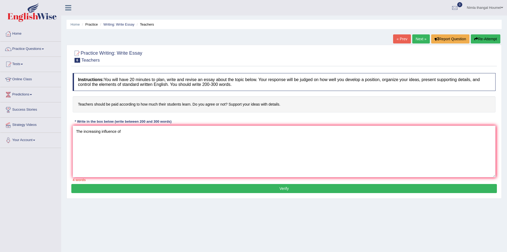
drag, startPoint x: 278, startPoint y: 102, endPoint x: 249, endPoint y: 100, distance: 28.3
click at [249, 100] on h4 "Teachers should be paid according to how much their students learn. Do you agre…" at bounding box center [284, 104] width 423 height 16
drag, startPoint x: 285, startPoint y: 102, endPoint x: 235, endPoint y: 101, distance: 50.3
click at [235, 101] on h4 "Teachers should be paid according to how much their students learn. Do you agre…" at bounding box center [284, 104] width 423 height 16
click at [418, 37] on link "Next »" at bounding box center [421, 38] width 18 height 9
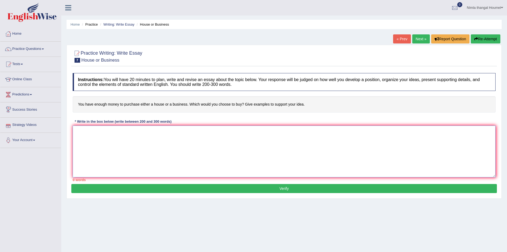
click at [85, 133] on textarea at bounding box center [284, 151] width 423 height 52
type textarea "T"
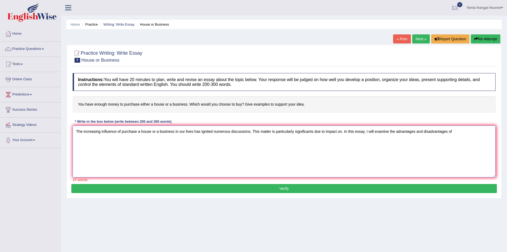
drag, startPoint x: 122, startPoint y: 132, endPoint x: 175, endPoint y: 133, distance: 53.5
click at [175, 133] on textarea "The increasing influence of purchase a house or a business in our lives has Ign…" at bounding box center [284, 151] width 423 height 52
click at [458, 132] on textarea "The increasing influence of purchase a house or a business in our lives has Ign…" at bounding box center [284, 151] width 423 height 52
paste textarea "purchase a house or a business"
click at [453, 131] on textarea "The increasing influence of purchase a house or a business in our lives has Ign…" at bounding box center [284, 151] width 423 height 52
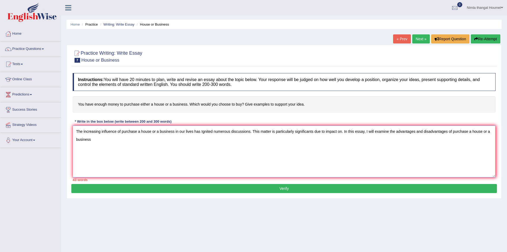
click at [99, 142] on textarea "The increasing influence of purchase a house or a business in our lives has Ign…" at bounding box center [284, 151] width 423 height 52
paste textarea "purchase a house or a business"
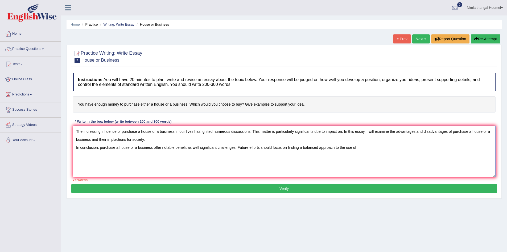
paste textarea "purchase a house or a business"
click at [149, 139] on textarea "The increasing influence of purchase a house or a business in our lives has Ign…" at bounding box center [284, 151] width 423 height 52
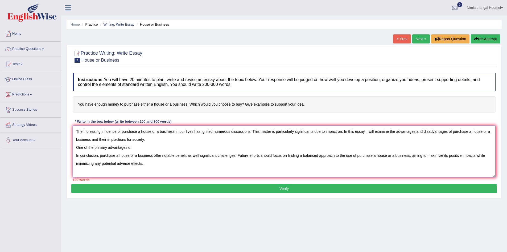
paste textarea "purchase a house or a business"
click at [168, 147] on textarea "The increasing influence of purchase a house or a business in our lives has Ign…" at bounding box center [284, 151] width 423 height 52
click at [133, 155] on textarea "The increasing influence of purchase a house or a business in our lives has Ign…" at bounding box center [284, 151] width 423 height 52
drag, startPoint x: 373, startPoint y: 155, endPoint x: 355, endPoint y: 157, distance: 17.9
click at [355, 157] on textarea "The increasing influence of purchase a house or a business in our lives has Ign…" at bounding box center [284, 151] width 423 height 52
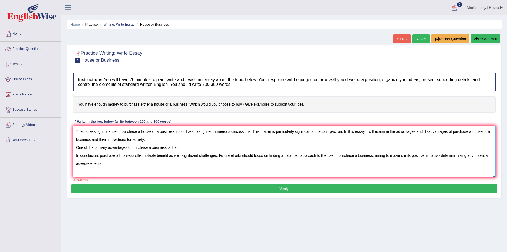
click at [108, 165] on textarea "The increasing influence of purchase a house or a business in our lives has Ign…" at bounding box center [284, 151] width 423 height 52
click at [76, 130] on textarea "The increasing influence of purchase a house or a business in our lives has Ign…" at bounding box center [284, 151] width 423 height 52
click at [184, 149] on textarea "The increasing influence of purchase a house or a business in our lives has Ign…" at bounding box center [284, 151] width 423 height 52
click at [77, 130] on textarea "The increasing influence of purchase a house or a business in our lives has Ign…" at bounding box center [284, 151] width 423 height 52
paste textarea "If I had enough money to buy either a house or a business, I would choose to bu…"
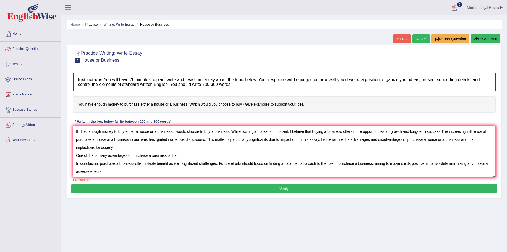
drag, startPoint x: 109, startPoint y: 140, endPoint x: 101, endPoint y: 141, distance: 8.0
click at [101, 141] on textarea "If I had enough money to buy either a house or a business, I would choose to bu…" at bounding box center [284, 151] width 423 height 52
drag, startPoint x: 93, startPoint y: 139, endPoint x: 111, endPoint y: 139, distance: 17.8
click at [111, 139] on textarea "If I had enough money to buy either a house or a business, I would choose to bu…" at bounding box center [284, 151] width 423 height 52
click at [277, 139] on textarea "If I had enough money to buy either a house or a business, I would choose to bu…" at bounding box center [284, 151] width 423 height 52
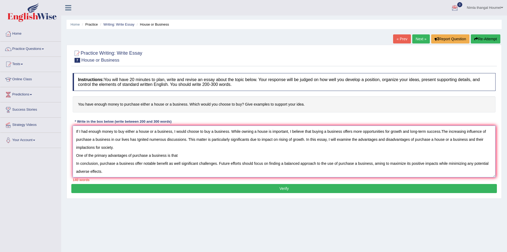
drag, startPoint x: 449, startPoint y: 139, endPoint x: 431, endPoint y: 139, distance: 17.1
click at [431, 139] on textarea "If I had enough money to buy either a house or a business, I would choose to bu…" at bounding box center [284, 151] width 423 height 52
click at [448, 139] on textarea "If I had enough money to buy either a house or a business, I would choose to bu…" at bounding box center [284, 151] width 423 height 52
drag, startPoint x: 449, startPoint y: 139, endPoint x: 437, endPoint y: 142, distance: 11.4
click at [437, 142] on textarea "If I had enough money to buy either a house or a business, I would choose to bu…" at bounding box center [284, 151] width 423 height 52
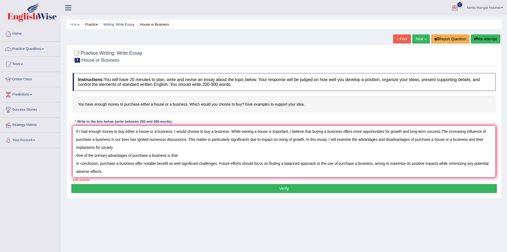
drag, startPoint x: 432, startPoint y: 139, endPoint x: 450, endPoint y: 136, distance: 18.3
click at [450, 136] on textarea "If I had enough money to buy either a house or a business, I would choose to bu…" at bounding box center [284, 151] width 423 height 52
click at [187, 156] on textarea "If I had enough money to buy either a house or a business, I would choose to bu…" at bounding box center [284, 151] width 423 height 52
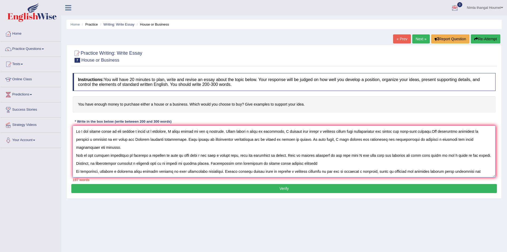
drag, startPoint x: 306, startPoint y: 163, endPoint x: 294, endPoint y: 164, distance: 12.0
click at [294, 164] on textarea at bounding box center [284, 151] width 423 height 52
drag, startPoint x: 319, startPoint y: 163, endPoint x: 295, endPoint y: 163, distance: 23.7
click at [295, 163] on textarea at bounding box center [284, 151] width 423 height 52
click at [314, 164] on textarea at bounding box center [284, 151] width 423 height 52
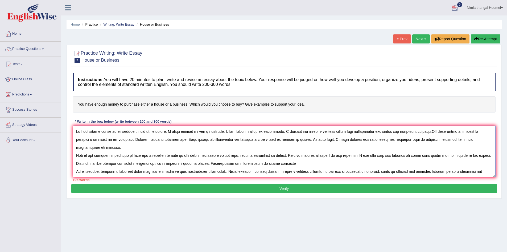
paste textarea "house instead"
drag, startPoint x: 320, startPoint y: 163, endPoint x: 311, endPoint y: 165, distance: 8.9
click at [311, 165] on textarea at bounding box center [284, 151] width 423 height 52
click at [332, 164] on textarea at bounding box center [284, 151] width 423 height 52
paste textarea "house"
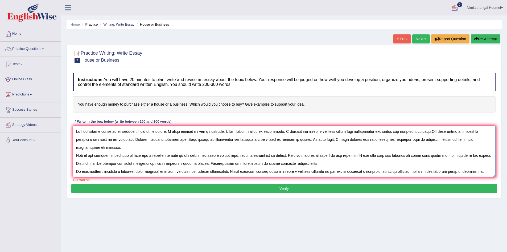
click at [311, 163] on textarea at bounding box center [284, 151] width 423 height 52
drag, startPoint x: 311, startPoint y: 163, endPoint x: 339, endPoint y: 162, distance: 28.2
click at [339, 162] on textarea at bounding box center [284, 151] width 423 height 52
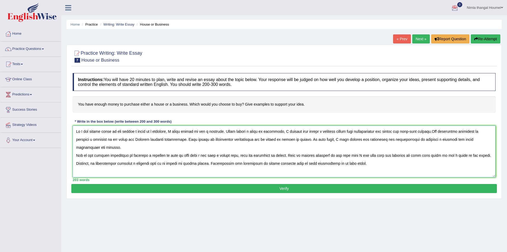
scroll to position [5, 0]
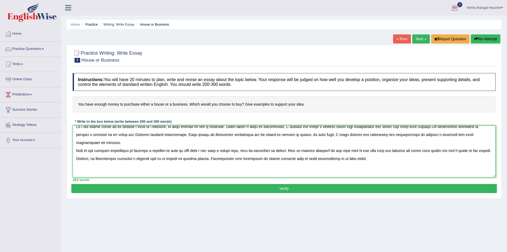
click at [75, 151] on textarea at bounding box center [284, 151] width 423 height 52
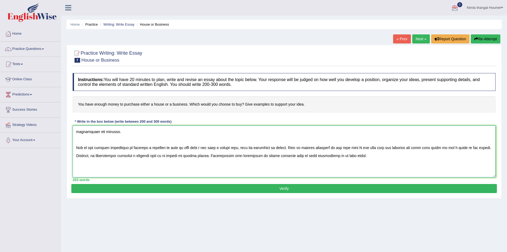
scroll to position [32, 0]
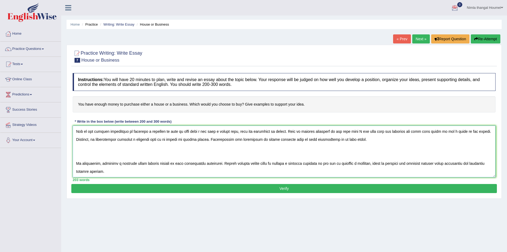
click at [74, 163] on textarea at bounding box center [284, 151] width 423 height 52
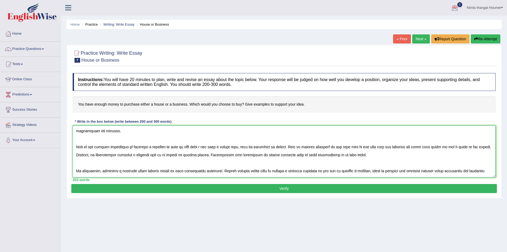
scroll to position [24, 0]
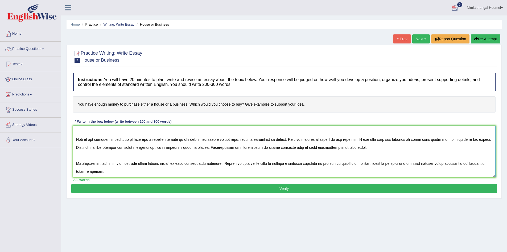
type textarea "If I had enough money to buy either a house or a business, I would choose to bu…"
click at [137, 189] on button "Verify" at bounding box center [284, 188] width 426 height 9
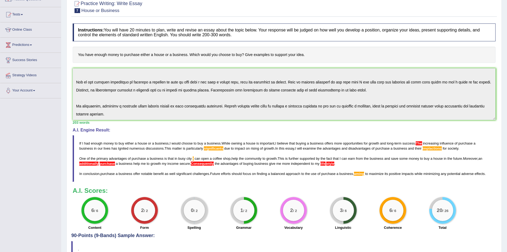
scroll to position [80, 0]
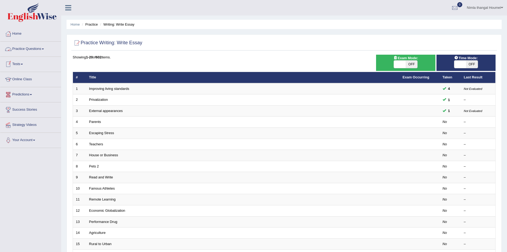
click at [32, 48] on link "Practice Questions" at bounding box center [30, 48] width 61 height 13
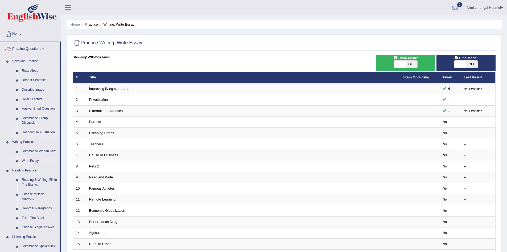
click at [37, 132] on link "Respond To A Situation" at bounding box center [39, 132] width 40 height 10
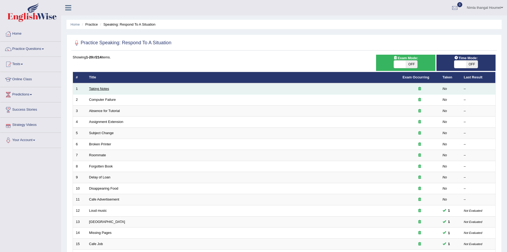
click at [100, 87] on link "Taking Notes" at bounding box center [99, 89] width 20 height 4
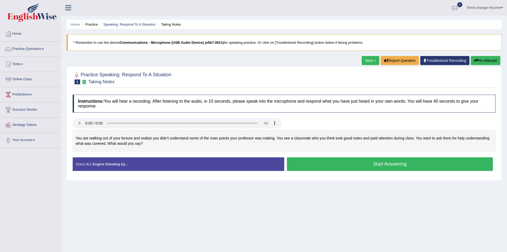
click at [333, 166] on button "Start Answering" at bounding box center [390, 164] width 206 height 14
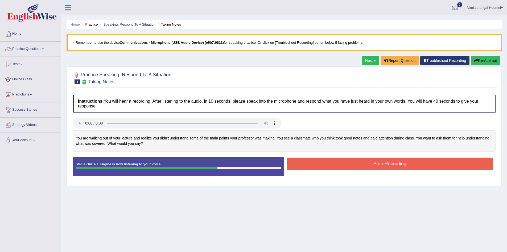
click at [311, 162] on button "Stop Recording" at bounding box center [390, 163] width 206 height 12
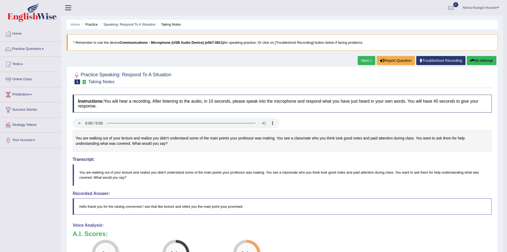
click at [475, 59] on button "Re-Attempt" at bounding box center [482, 60] width 30 height 9
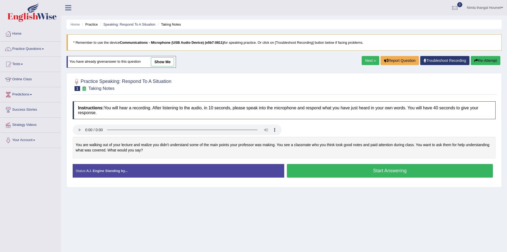
click at [379, 171] on button "Start Answering" at bounding box center [390, 171] width 206 height 14
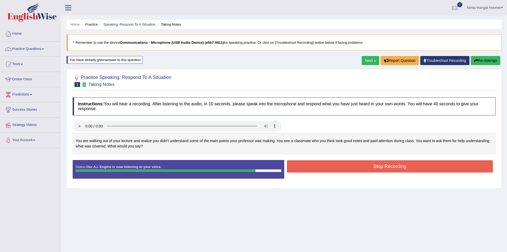
click at [368, 165] on button "Stop Recording" at bounding box center [390, 166] width 206 height 12
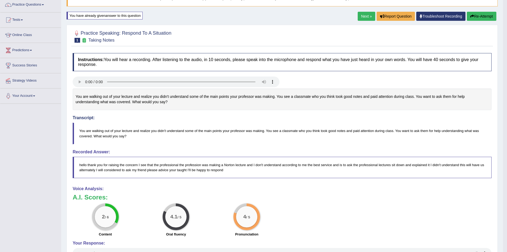
scroll to position [53, 0]
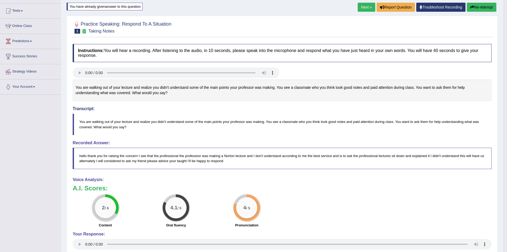
click at [364, 5] on link "Next »" at bounding box center [367, 7] width 18 height 9
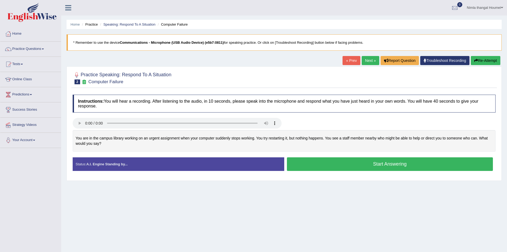
click at [318, 167] on button "Start Answering" at bounding box center [390, 164] width 206 height 14
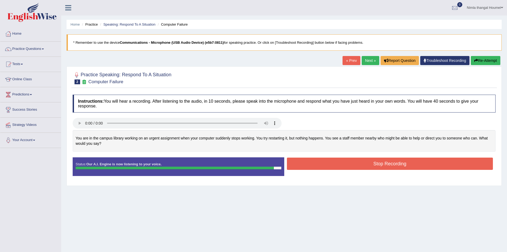
click at [368, 163] on button "Stop Recording" at bounding box center [390, 163] width 206 height 12
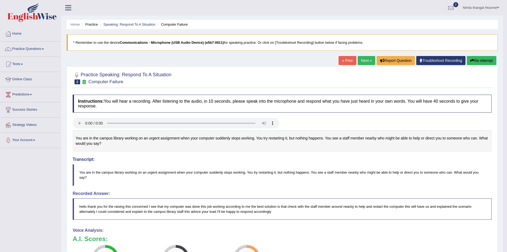
click at [365, 59] on link "Next »" at bounding box center [367, 60] width 18 height 9
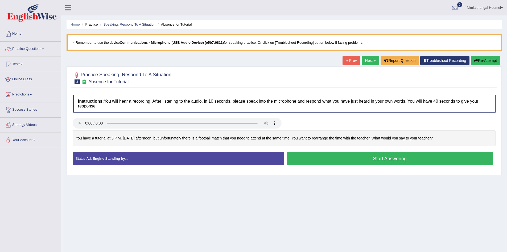
click at [332, 160] on button "Start Answering" at bounding box center [390, 158] width 206 height 14
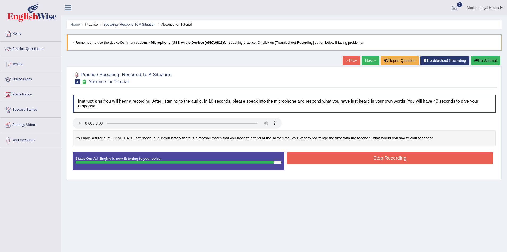
click at [332, 157] on button "Stop Recording" at bounding box center [390, 158] width 206 height 12
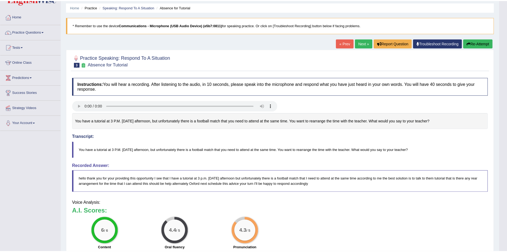
scroll to position [27, 0]
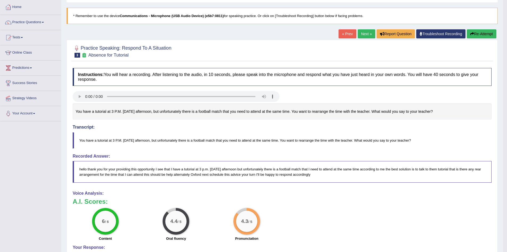
click at [367, 35] on link "Next »" at bounding box center [367, 33] width 18 height 9
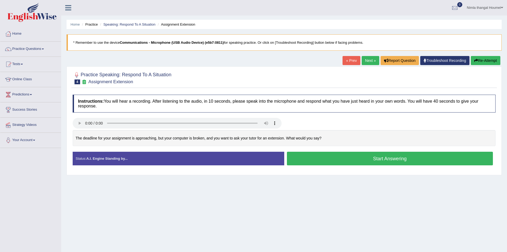
click at [319, 159] on button "Start Answering" at bounding box center [390, 158] width 206 height 14
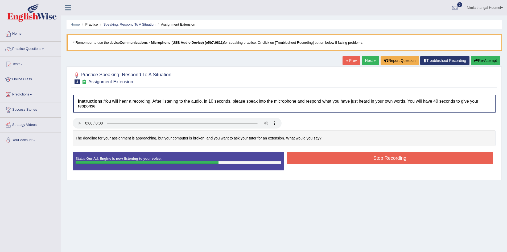
click at [299, 159] on button "Stop Recording" at bounding box center [390, 158] width 206 height 12
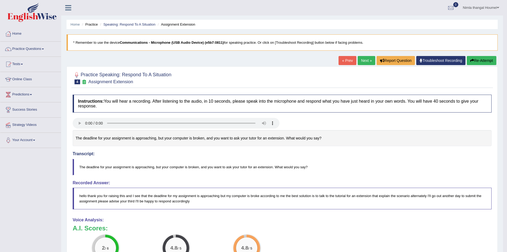
click at [361, 59] on link "Next »" at bounding box center [367, 60] width 18 height 9
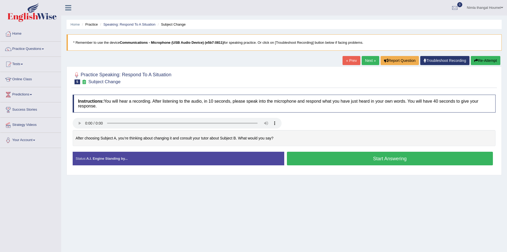
click at [328, 159] on button "Start Answering" at bounding box center [390, 158] width 206 height 14
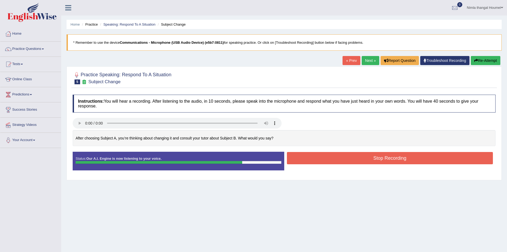
click at [343, 158] on button "Stop Recording" at bounding box center [390, 158] width 206 height 12
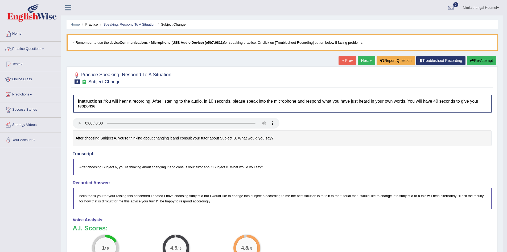
click at [25, 48] on link "Practice Questions" at bounding box center [30, 48] width 61 height 13
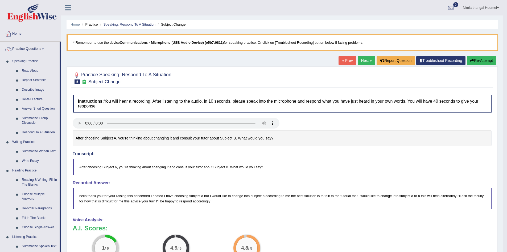
click at [367, 59] on link "Next »" at bounding box center [367, 60] width 18 height 9
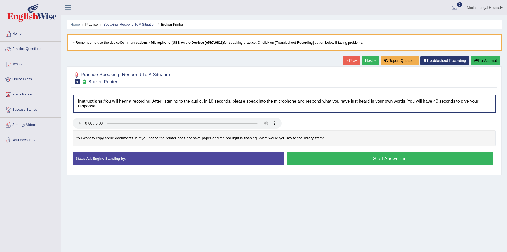
click at [338, 161] on button "Start Answering" at bounding box center [390, 158] width 206 height 14
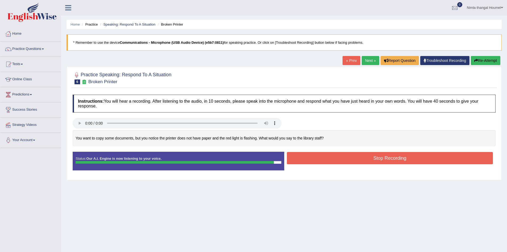
click at [331, 160] on button "Stop Recording" at bounding box center [390, 158] width 206 height 12
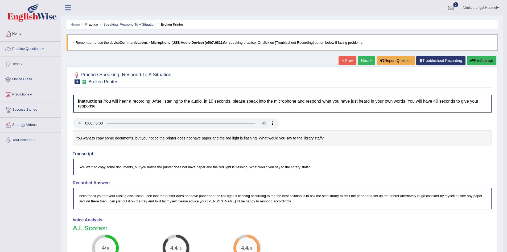
click at [358, 59] on link "Next »" at bounding box center [367, 60] width 18 height 9
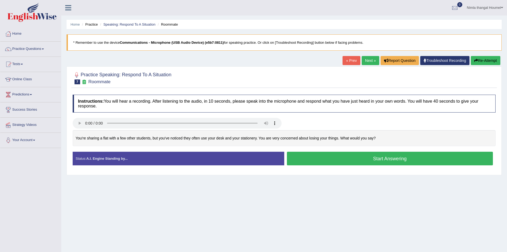
click at [379, 159] on button "Start Answering" at bounding box center [390, 158] width 206 height 14
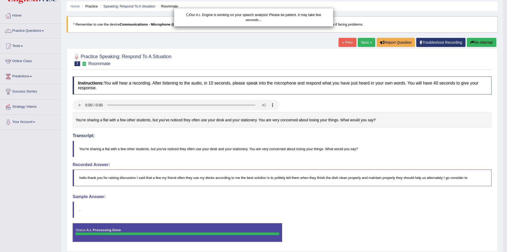
scroll to position [35, 0]
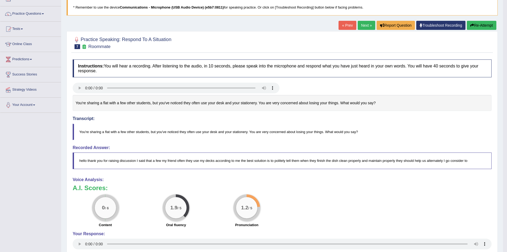
click at [475, 25] on button "Re-Attempt" at bounding box center [482, 25] width 30 height 9
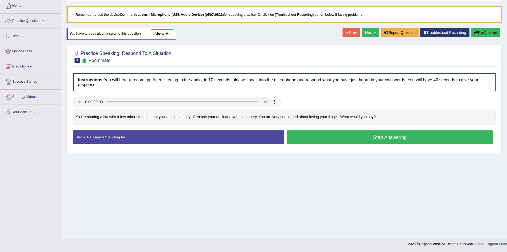
click at [337, 135] on button "Start Answering" at bounding box center [390, 137] width 206 height 14
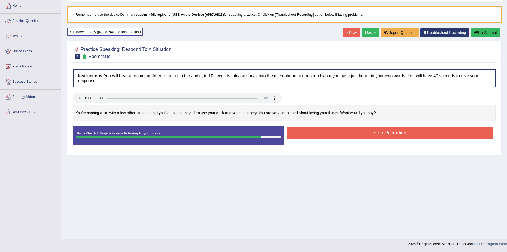
click at [330, 127] on button "Stop Recording" at bounding box center [390, 132] width 206 height 12
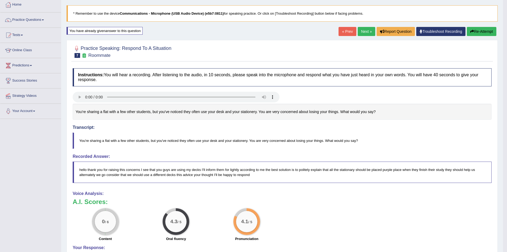
scroll to position [28, 0]
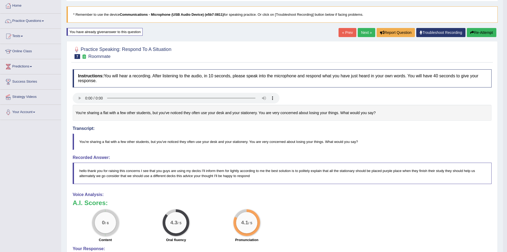
click at [363, 33] on link "Next »" at bounding box center [367, 32] width 18 height 9
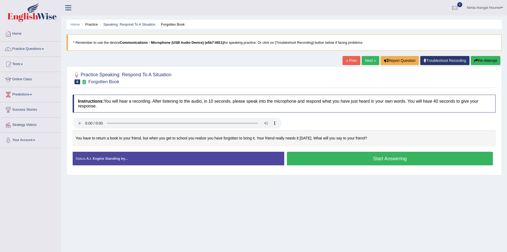
click at [321, 159] on button "Start Answering" at bounding box center [390, 158] width 206 height 14
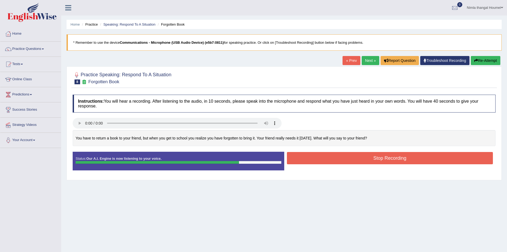
click at [295, 158] on button "Stop Recording" at bounding box center [390, 158] width 206 height 12
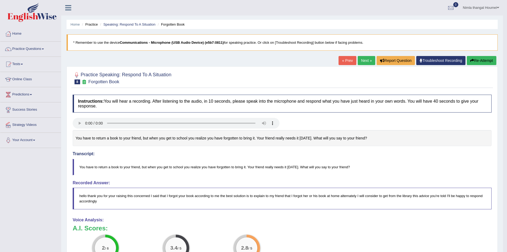
click at [360, 59] on link "Next »" at bounding box center [367, 60] width 18 height 9
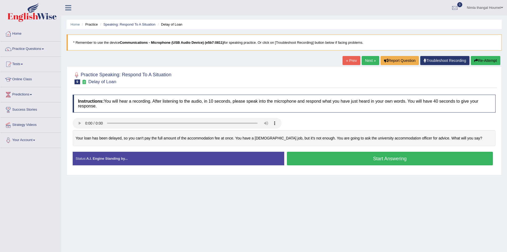
click at [324, 159] on button "Start Answering" at bounding box center [390, 158] width 206 height 14
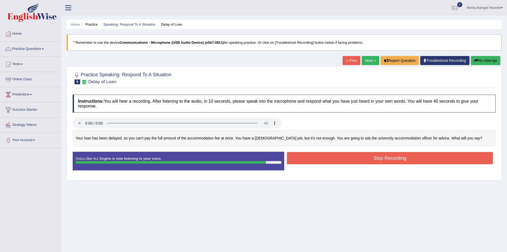
click at [325, 157] on button "Stop Recording" at bounding box center [390, 158] width 206 height 12
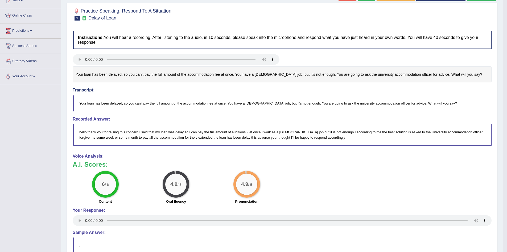
scroll to position [27, 0]
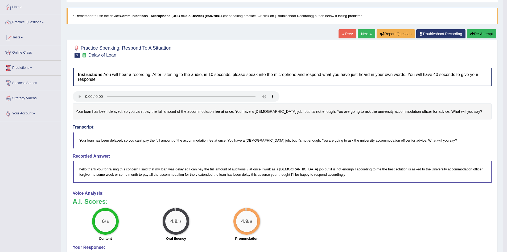
click at [359, 33] on link "Next »" at bounding box center [367, 33] width 18 height 9
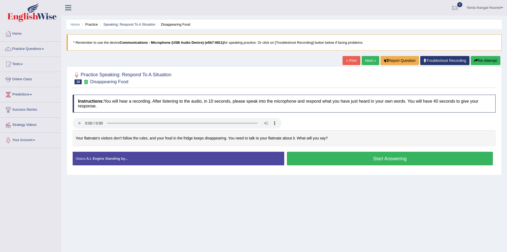
click at [320, 158] on button "Start Answering" at bounding box center [390, 158] width 206 height 14
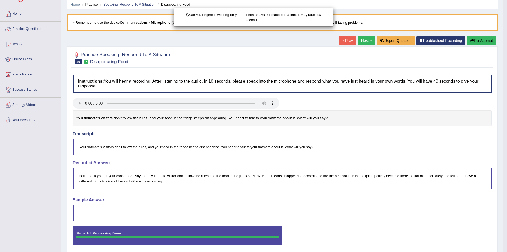
scroll to position [40, 0]
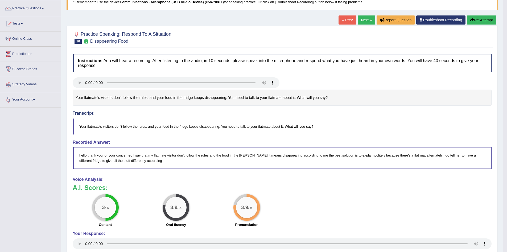
click at [363, 17] on link "Next »" at bounding box center [367, 19] width 18 height 9
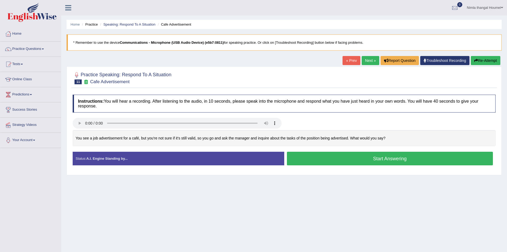
click at [372, 163] on button "Start Answering" at bounding box center [390, 158] width 206 height 14
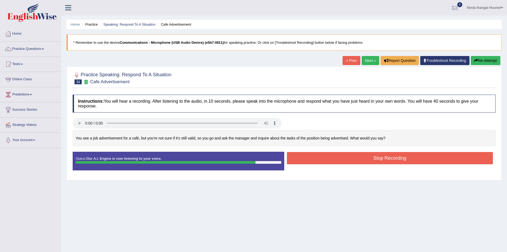
click at [319, 157] on button "Stop Recording" at bounding box center [390, 158] width 206 height 12
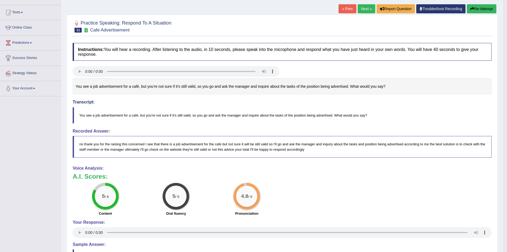
scroll to position [53, 0]
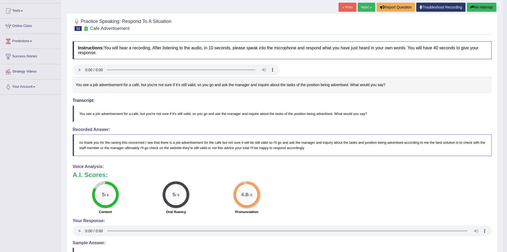
click at [361, 7] on link "Next »" at bounding box center [367, 7] width 18 height 9
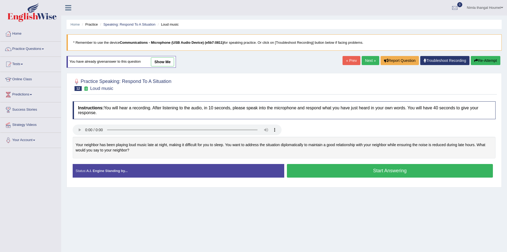
click at [320, 170] on button "Start Answering" at bounding box center [390, 171] width 206 height 14
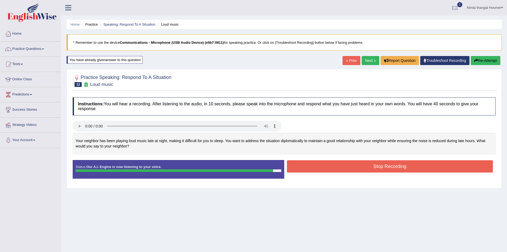
click at [314, 165] on button "Stop Recording" at bounding box center [390, 166] width 206 height 12
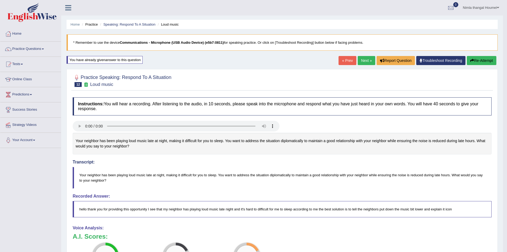
click at [364, 60] on link "Next »" at bounding box center [367, 60] width 18 height 9
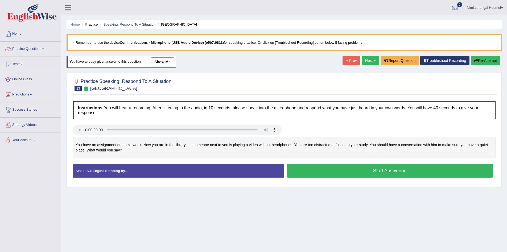
click at [322, 171] on button "Start Answering" at bounding box center [390, 171] width 206 height 14
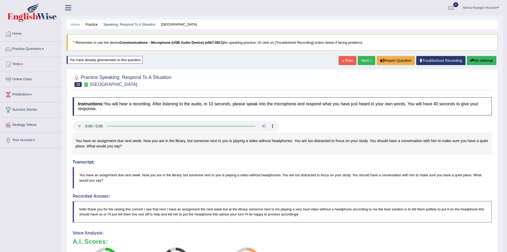
click at [363, 58] on link "Next »" at bounding box center [367, 60] width 18 height 9
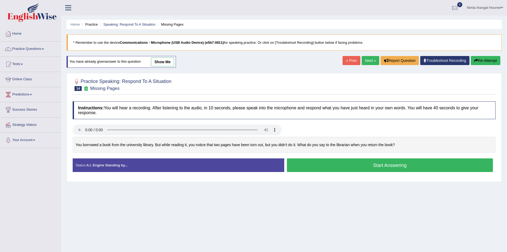
click at [354, 167] on button "Start Answering" at bounding box center [390, 165] width 206 height 14
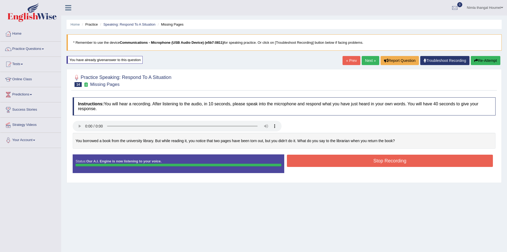
click at [325, 162] on div "Instructions: You will hear a recording. After listening to the audio, in 10 se…" at bounding box center [284, 136] width 426 height 85
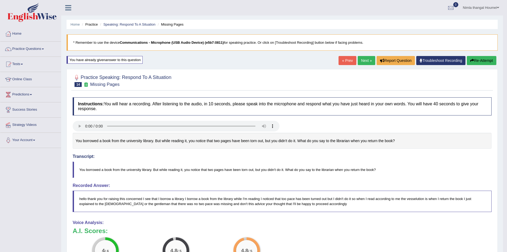
click at [361, 61] on link "Next »" at bounding box center [367, 60] width 18 height 9
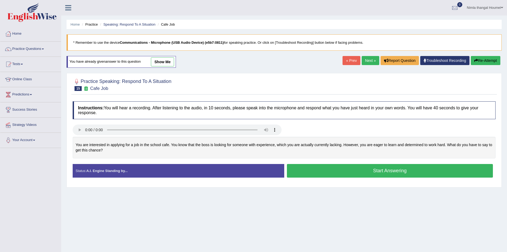
click at [312, 171] on button "Start Answering" at bounding box center [390, 171] width 206 height 14
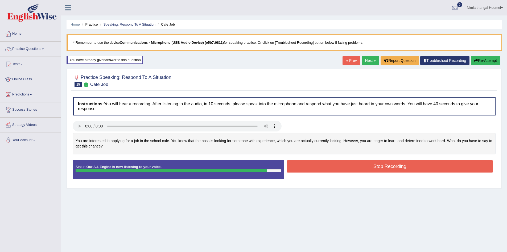
click at [323, 168] on button "Stop Recording" at bounding box center [390, 166] width 206 height 12
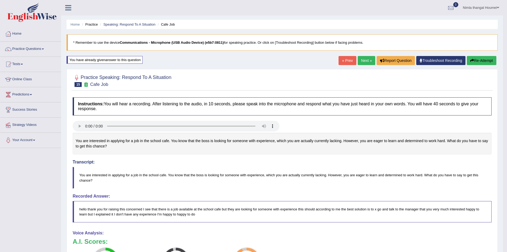
click at [480, 59] on button "Re-Attempt" at bounding box center [482, 60] width 30 height 9
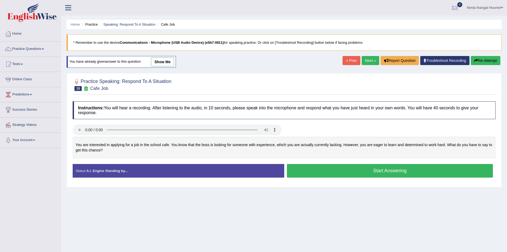
click at [338, 167] on button "Start Answering" at bounding box center [390, 171] width 206 height 14
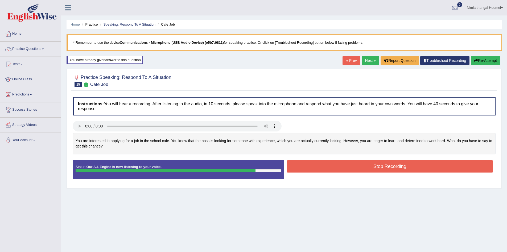
click at [348, 164] on button "Stop Recording" at bounding box center [390, 166] width 206 height 12
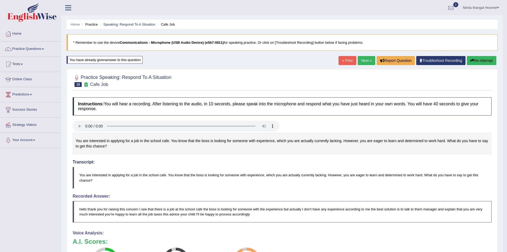
click at [363, 60] on link "Next »" at bounding box center [367, 60] width 18 height 9
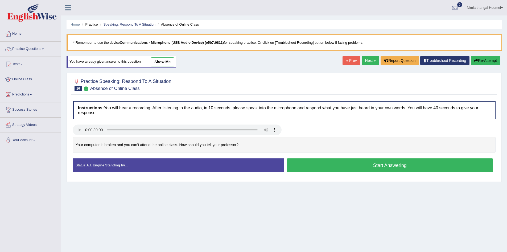
click at [334, 166] on button "Start Answering" at bounding box center [390, 165] width 206 height 14
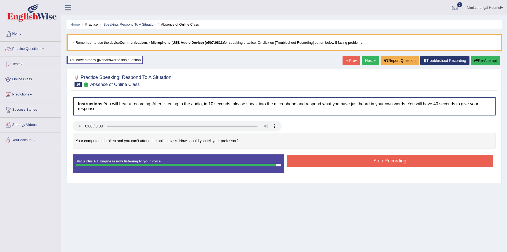
click at [327, 162] on button "Stop Recording" at bounding box center [390, 160] width 206 height 12
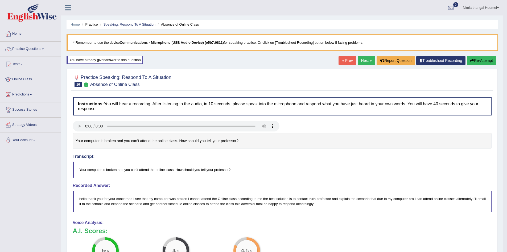
scroll to position [53, 0]
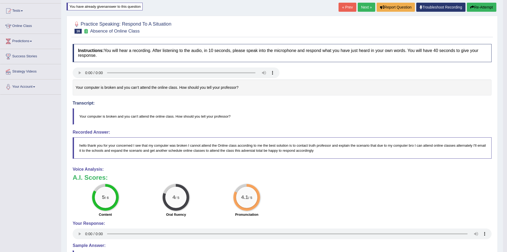
click at [363, 7] on link "Next »" at bounding box center [367, 7] width 18 height 9
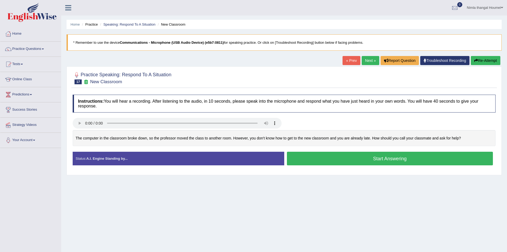
click at [315, 157] on button "Start Answering" at bounding box center [390, 158] width 206 height 14
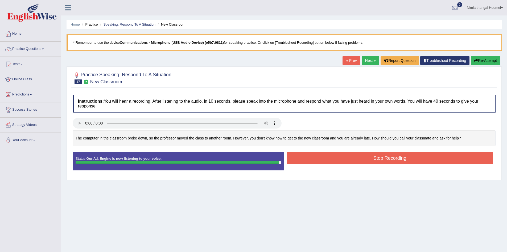
click at [344, 157] on button "Stop Recording" at bounding box center [390, 158] width 206 height 12
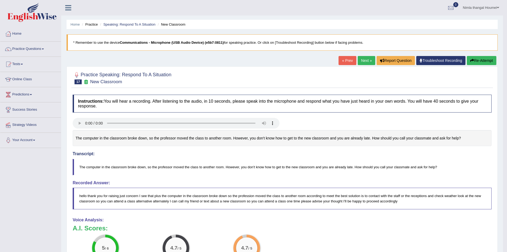
click at [363, 60] on link "Next »" at bounding box center [367, 60] width 18 height 9
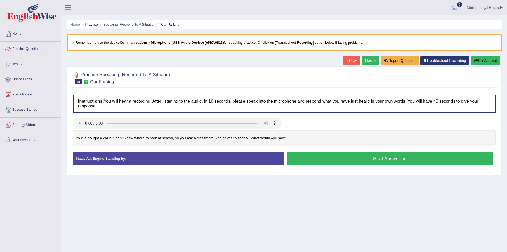
click at [338, 161] on button "Start Answering" at bounding box center [390, 158] width 206 height 14
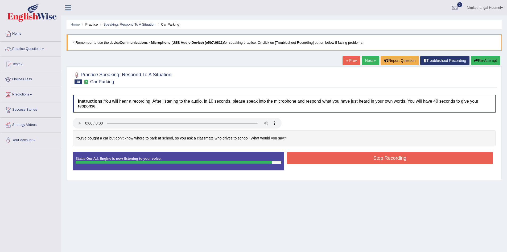
click at [352, 158] on button "Stop Recording" at bounding box center [390, 158] width 206 height 12
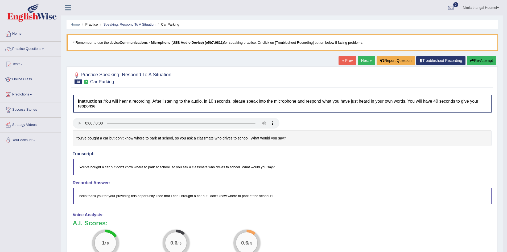
click at [362, 58] on link "Next »" at bounding box center [367, 60] width 18 height 9
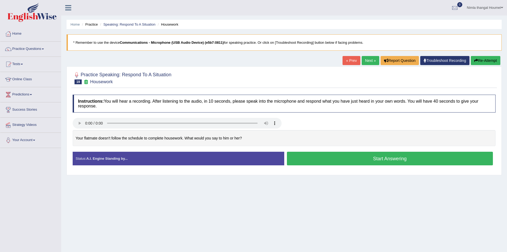
click at [339, 161] on button "Start Answering" at bounding box center [390, 158] width 206 height 14
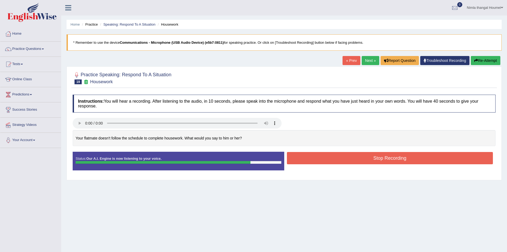
click at [356, 158] on button "Stop Recording" at bounding box center [390, 158] width 206 height 12
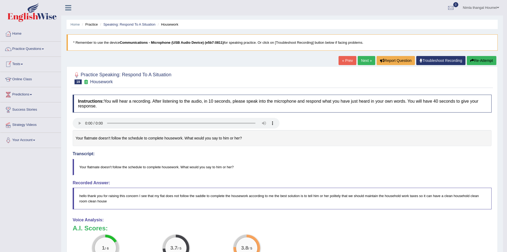
click at [483, 61] on button "Re-Attempt" at bounding box center [482, 60] width 30 height 9
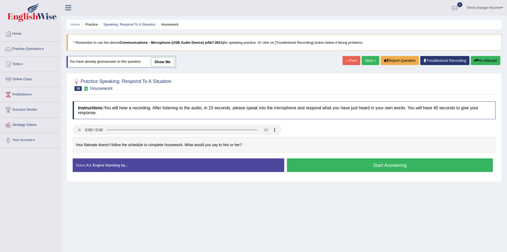
click at [325, 166] on button "Start Answering" at bounding box center [390, 165] width 206 height 14
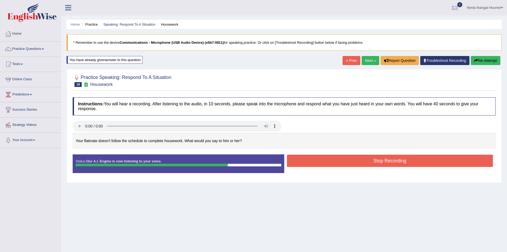
click at [339, 163] on button "Stop Recording" at bounding box center [390, 160] width 206 height 12
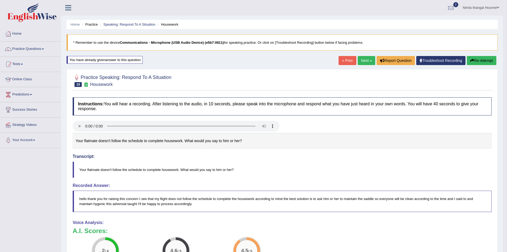
click at [365, 60] on link "Next »" at bounding box center [367, 60] width 18 height 9
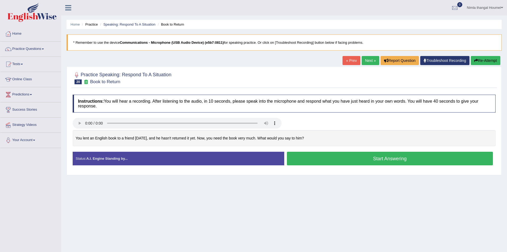
click at [340, 160] on button "Start Answering" at bounding box center [390, 158] width 206 height 14
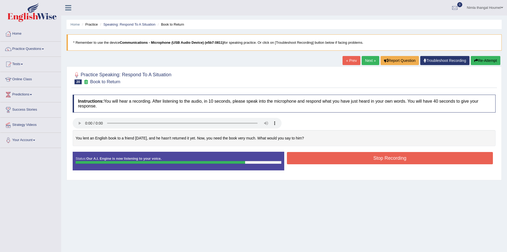
click at [325, 157] on button "Stop Recording" at bounding box center [390, 158] width 206 height 12
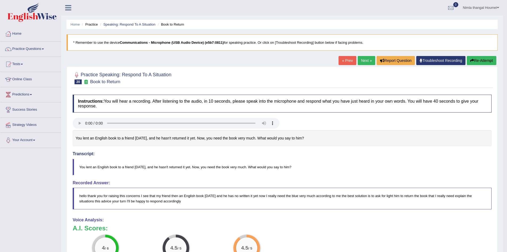
click at [363, 58] on link "Next »" at bounding box center [367, 60] width 18 height 9
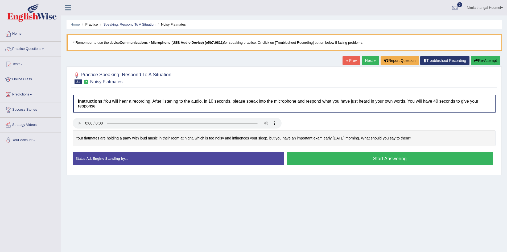
click at [331, 159] on button "Start Answering" at bounding box center [390, 158] width 206 height 14
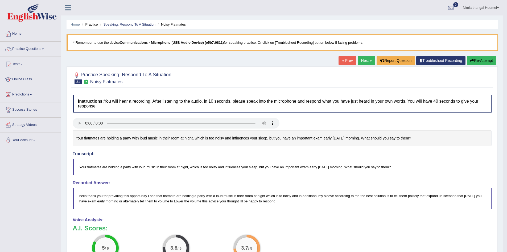
click at [364, 60] on link "Next »" at bounding box center [367, 60] width 18 height 9
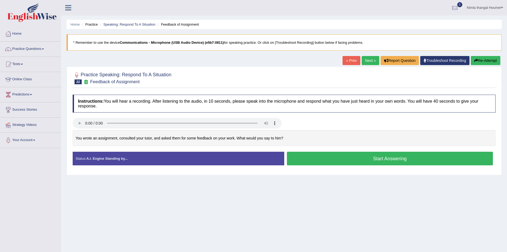
click at [361, 160] on button "Start Answering" at bounding box center [390, 158] width 206 height 14
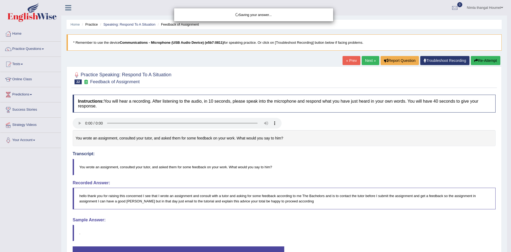
click at [324, 156] on div "Saving your answer..." at bounding box center [255, 126] width 511 height 252
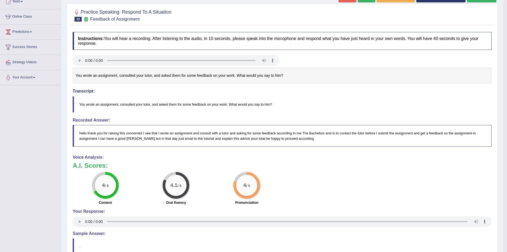
scroll to position [53, 0]
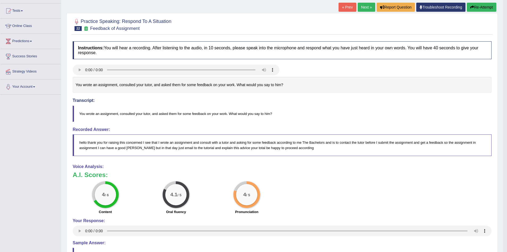
click at [359, 7] on link "Next »" at bounding box center [367, 7] width 18 height 9
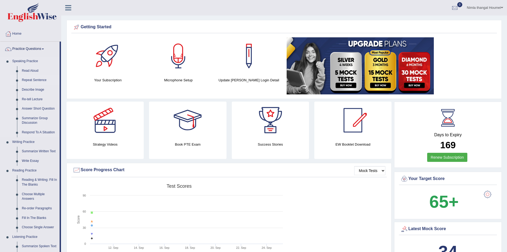
click at [32, 80] on link "Repeat Sentence" at bounding box center [39, 80] width 40 height 10
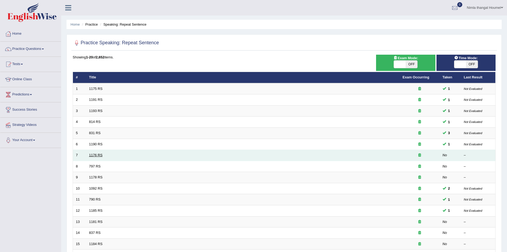
click at [99, 155] on link "1176 RS" at bounding box center [96, 155] width 14 height 4
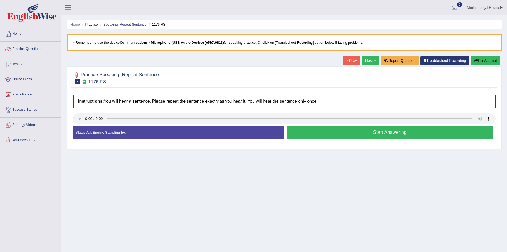
click at [330, 131] on button "Start Answering" at bounding box center [390, 132] width 206 height 14
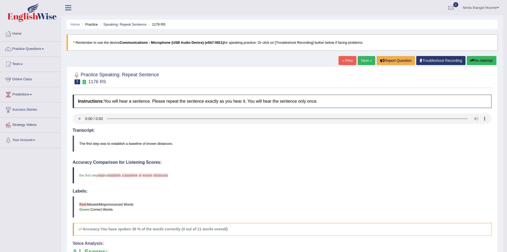
click at [360, 59] on link "Next »" at bounding box center [367, 60] width 18 height 9
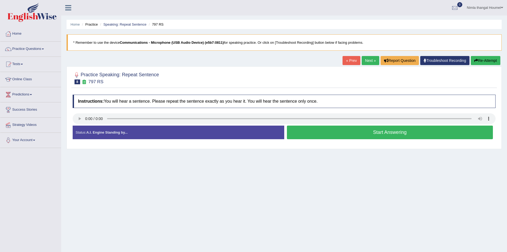
click at [317, 128] on button "Start Answering" at bounding box center [390, 132] width 206 height 14
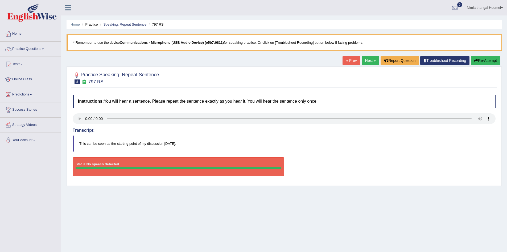
click at [368, 60] on link "Next »" at bounding box center [371, 60] width 18 height 9
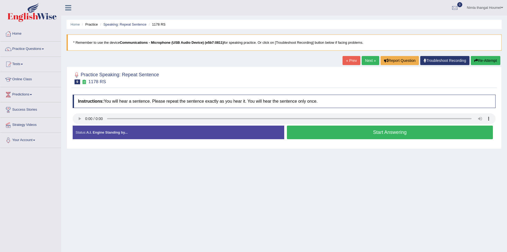
click at [368, 132] on button "Start Answering" at bounding box center [390, 132] width 206 height 14
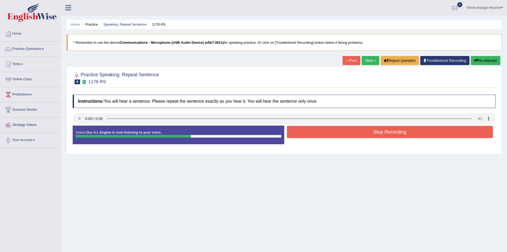
click at [368, 132] on button "Stop Recording" at bounding box center [390, 132] width 206 height 12
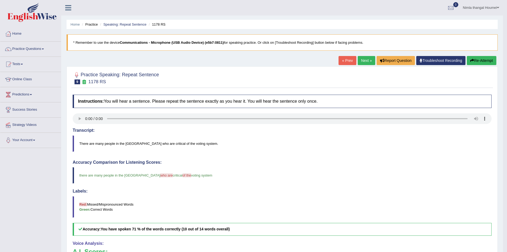
click at [363, 59] on link "Next »" at bounding box center [367, 60] width 18 height 9
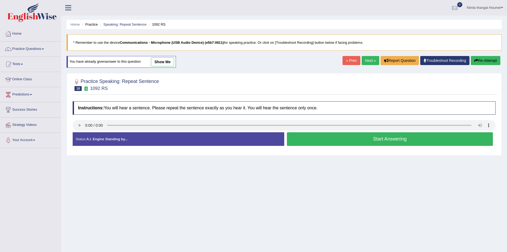
click at [311, 139] on button "Start Answering" at bounding box center [390, 139] width 206 height 14
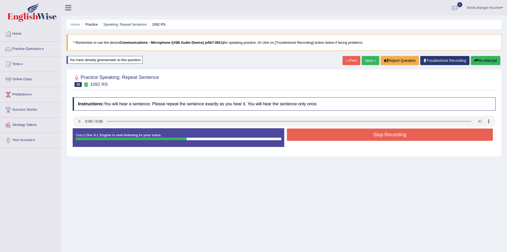
click at [312, 134] on button "Stop Recording" at bounding box center [390, 134] width 206 height 12
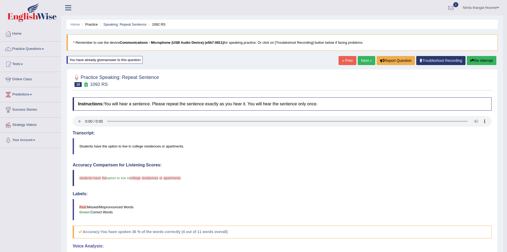
click at [362, 59] on link "Next »" at bounding box center [367, 60] width 18 height 9
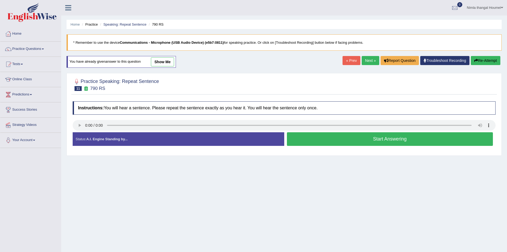
click at [316, 137] on button "Start Answering" at bounding box center [390, 139] width 206 height 14
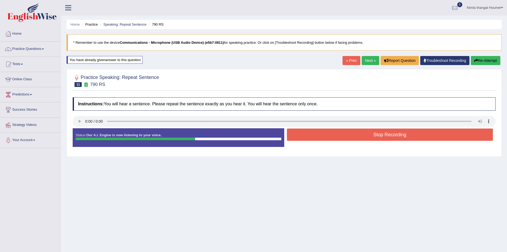
click at [316, 133] on button "Stop Recording" at bounding box center [390, 134] width 206 height 12
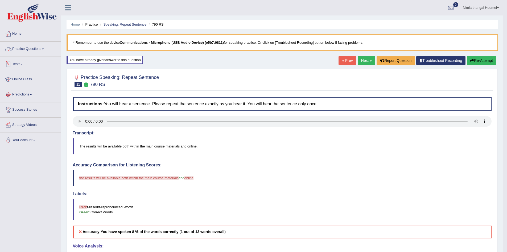
click at [25, 47] on link "Practice Questions" at bounding box center [30, 48] width 61 height 13
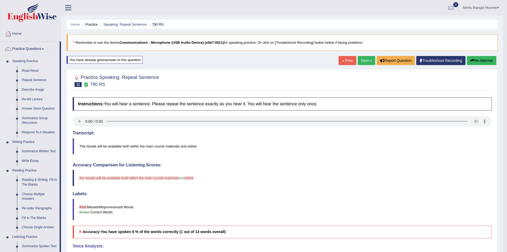
click at [40, 108] on link "Answer Short Question" at bounding box center [39, 109] width 40 height 10
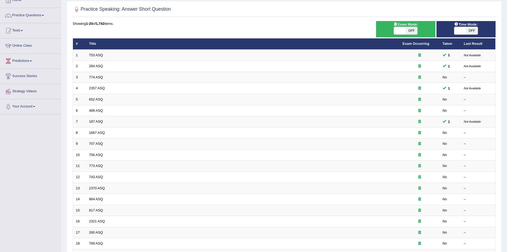
scroll to position [80, 0]
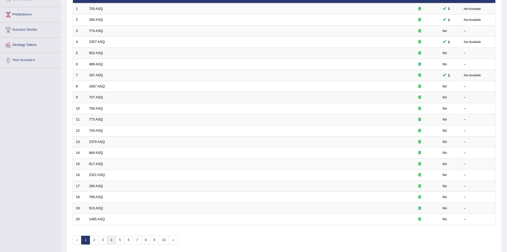
click at [113, 239] on link "4" at bounding box center [111, 239] width 9 height 9
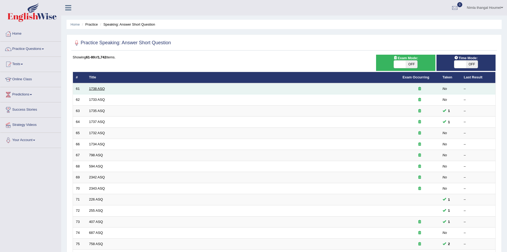
click at [95, 89] on link "1738 ASQ" at bounding box center [97, 89] width 16 height 4
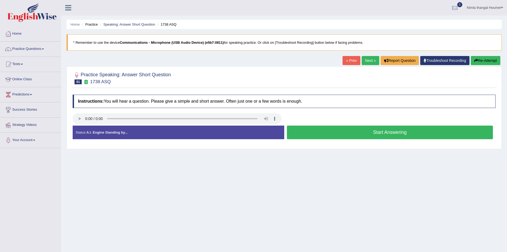
click at [324, 130] on button "Start Answering" at bounding box center [390, 132] width 206 height 14
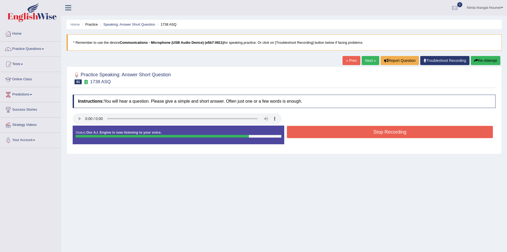
click at [324, 130] on button "Stop Recording" at bounding box center [390, 132] width 206 height 12
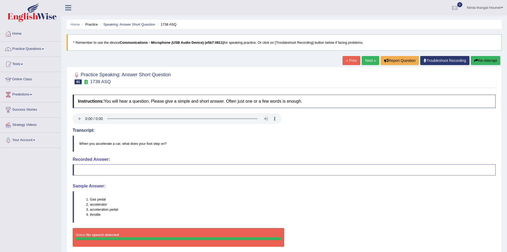
click at [368, 58] on link "Next »" at bounding box center [371, 60] width 18 height 9
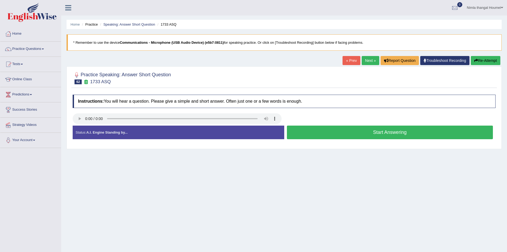
click at [371, 131] on button "Start Answering" at bounding box center [390, 132] width 206 height 14
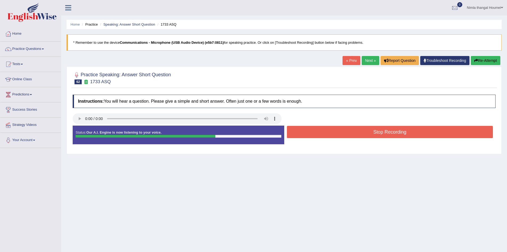
click at [371, 131] on button "Stop Recording" at bounding box center [390, 132] width 206 height 12
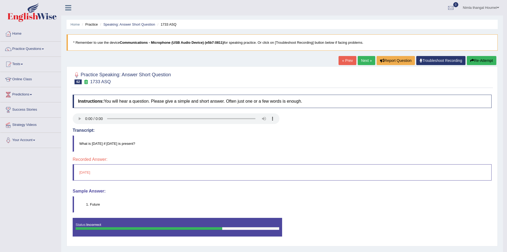
click at [360, 61] on link "Next »" at bounding box center [367, 60] width 18 height 9
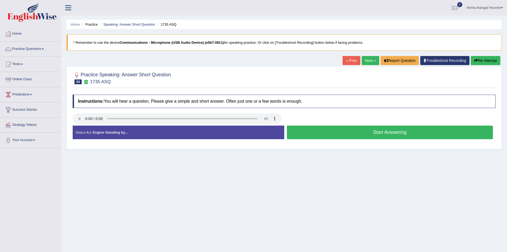
click at [319, 132] on button "Start Answering" at bounding box center [390, 132] width 206 height 14
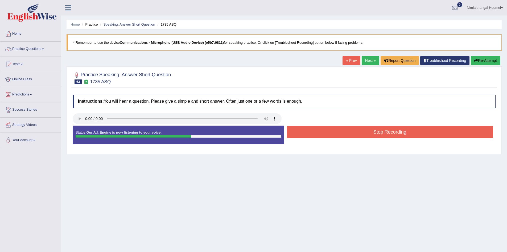
click at [319, 132] on button "Stop Recording" at bounding box center [390, 132] width 206 height 12
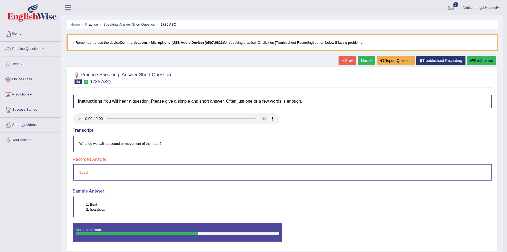
click at [365, 61] on link "Next »" at bounding box center [367, 60] width 18 height 9
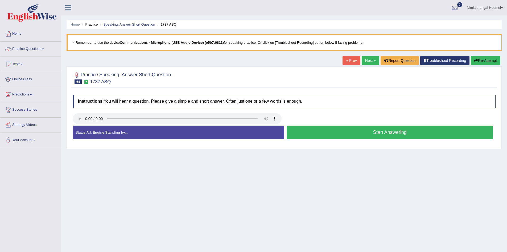
click at [368, 131] on button "Start Answering" at bounding box center [390, 132] width 206 height 14
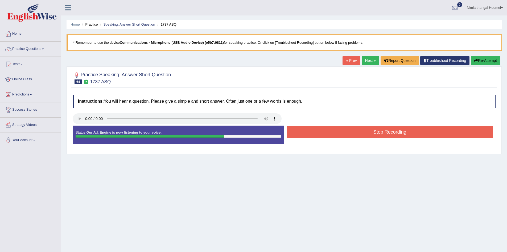
click at [366, 130] on button "Stop Recording" at bounding box center [390, 132] width 206 height 12
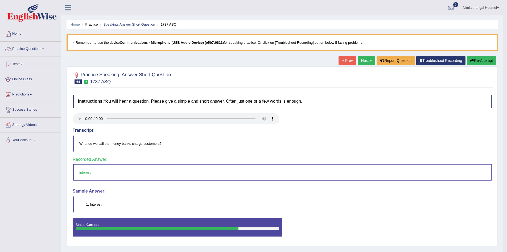
click at [364, 59] on link "Next »" at bounding box center [367, 60] width 18 height 9
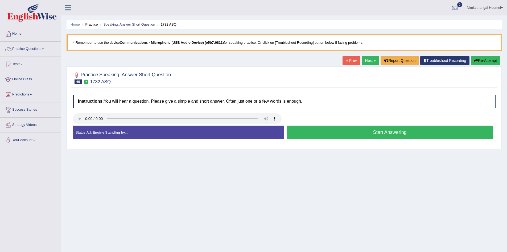
click at [344, 135] on button "Start Answering" at bounding box center [390, 132] width 206 height 14
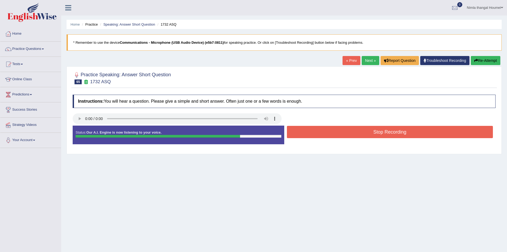
click at [346, 132] on button "Stop Recording" at bounding box center [390, 132] width 206 height 12
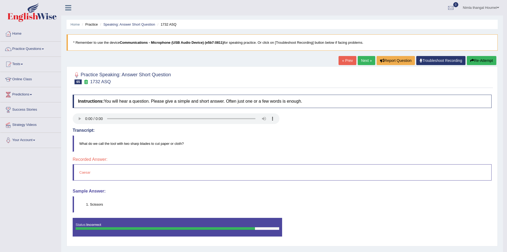
click at [360, 59] on link "Next »" at bounding box center [367, 60] width 18 height 9
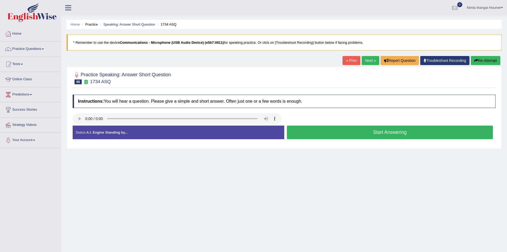
click at [367, 133] on button "Start Answering" at bounding box center [390, 132] width 206 height 14
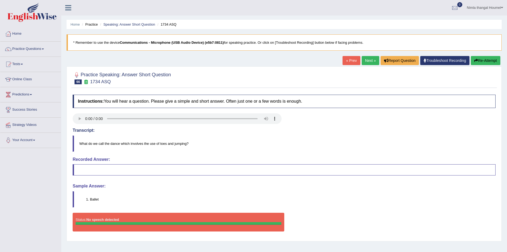
click at [369, 60] on link "Next »" at bounding box center [371, 60] width 18 height 9
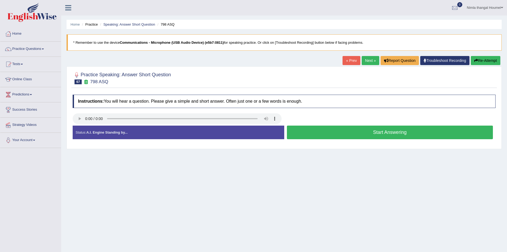
click at [311, 134] on button "Start Answering" at bounding box center [390, 132] width 206 height 14
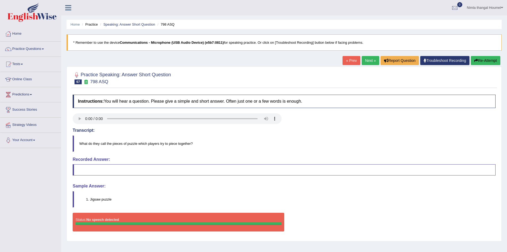
click at [362, 59] on link "Next »" at bounding box center [371, 60] width 18 height 9
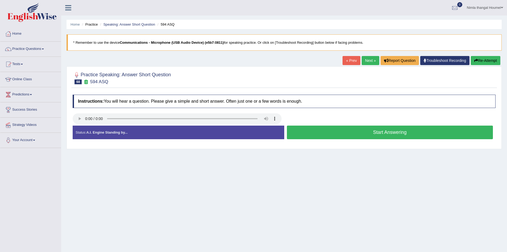
click at [311, 130] on button "Start Answering" at bounding box center [390, 132] width 206 height 14
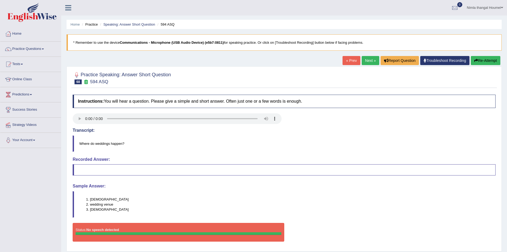
click at [368, 59] on link "Next »" at bounding box center [371, 60] width 18 height 9
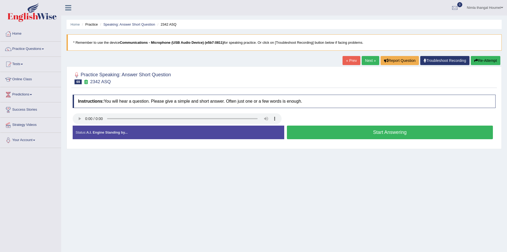
click at [305, 130] on button "Start Answering" at bounding box center [390, 132] width 206 height 14
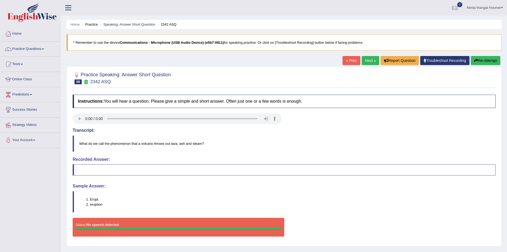
click at [366, 62] on link "Next »" at bounding box center [371, 60] width 18 height 9
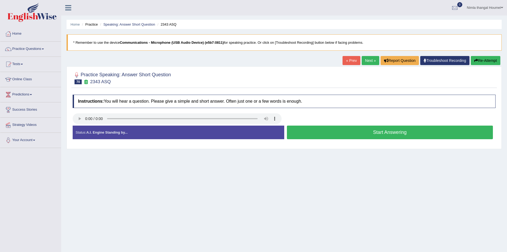
click at [326, 130] on button "Start Answering" at bounding box center [390, 132] width 206 height 14
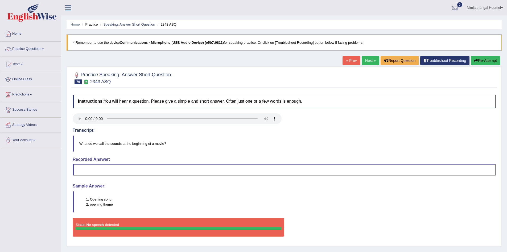
click at [368, 59] on link "Next »" at bounding box center [371, 60] width 18 height 9
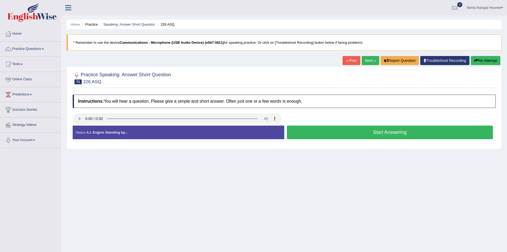
click at [314, 135] on button "Start Answering" at bounding box center [390, 132] width 206 height 14
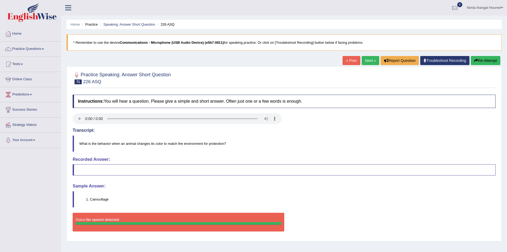
click at [370, 61] on link "Next »" at bounding box center [371, 60] width 18 height 9
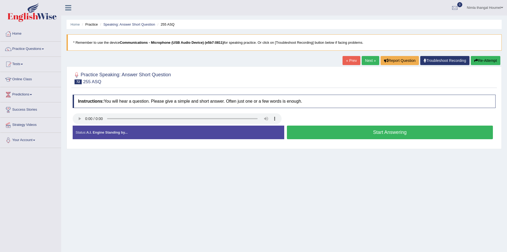
click at [325, 133] on button "Start Answering" at bounding box center [390, 132] width 206 height 14
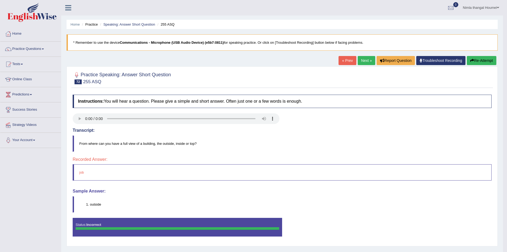
click at [364, 60] on link "Next »" at bounding box center [367, 60] width 18 height 9
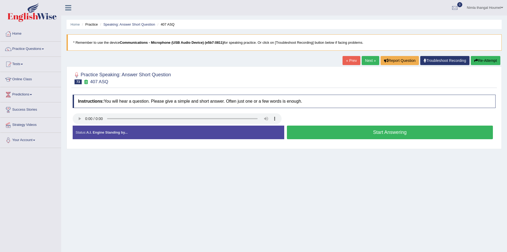
click at [297, 132] on button "Start Answering" at bounding box center [390, 132] width 206 height 14
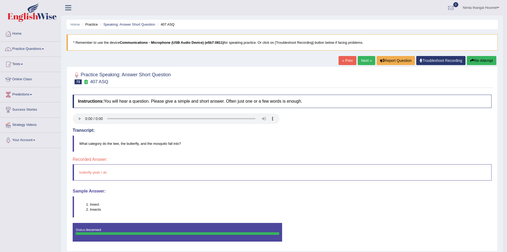
click at [360, 59] on link "Next »" at bounding box center [367, 60] width 18 height 9
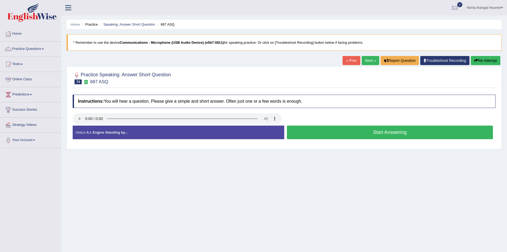
click at [321, 131] on button "Start Answering" at bounding box center [390, 132] width 206 height 14
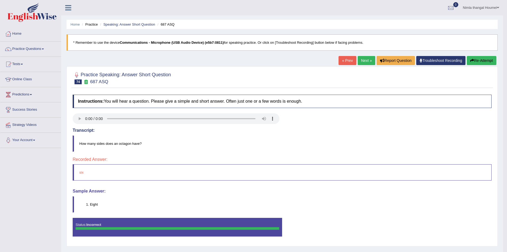
click at [361, 60] on link "Next »" at bounding box center [367, 60] width 18 height 9
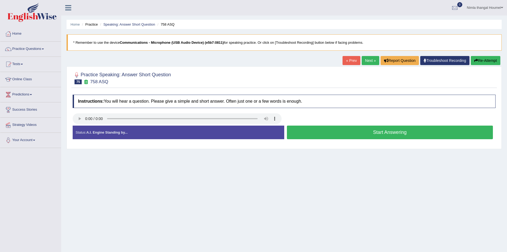
click at [345, 134] on button "Start Answering" at bounding box center [390, 132] width 206 height 14
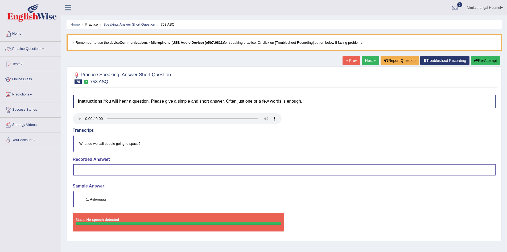
click at [365, 60] on link "Next »" at bounding box center [371, 60] width 18 height 9
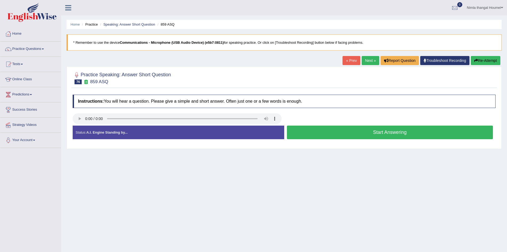
click at [315, 133] on button "Start Answering" at bounding box center [390, 132] width 206 height 14
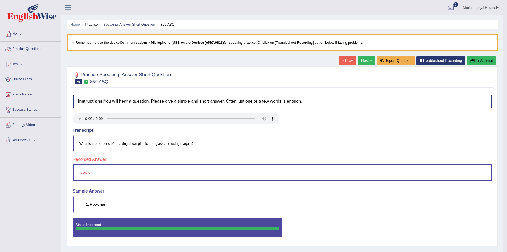
click at [362, 59] on link "Next »" at bounding box center [367, 60] width 18 height 9
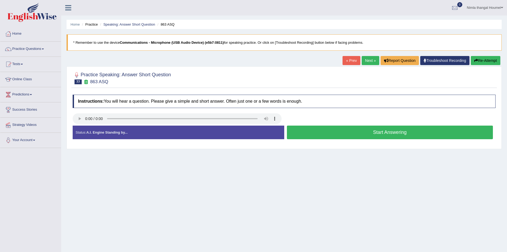
click at [316, 133] on button "Start Answering" at bounding box center [390, 132] width 206 height 14
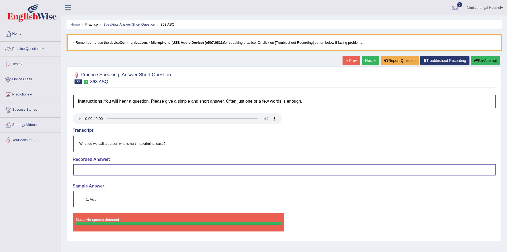
click at [365, 60] on link "Next »" at bounding box center [371, 60] width 18 height 9
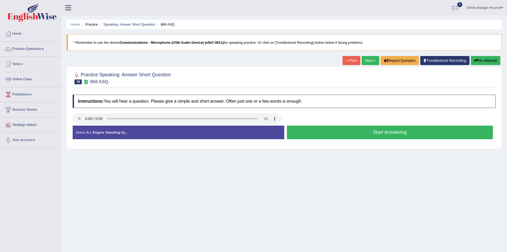
click at [337, 131] on button "Start Answering" at bounding box center [390, 132] width 206 height 14
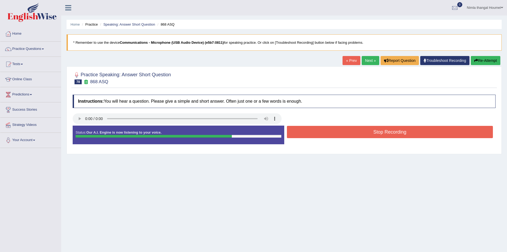
click at [338, 133] on button "Stop Recording" at bounding box center [390, 132] width 206 height 12
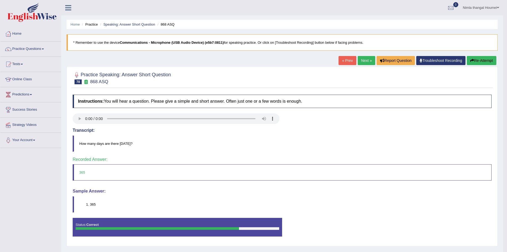
click at [359, 61] on link "Next »" at bounding box center [367, 60] width 18 height 9
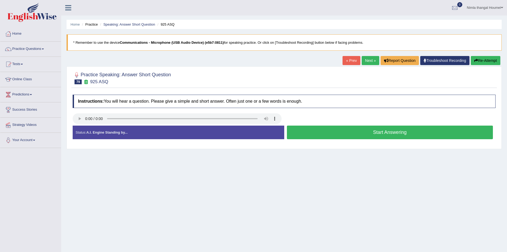
click at [340, 131] on button "Start Answering" at bounding box center [390, 132] width 206 height 14
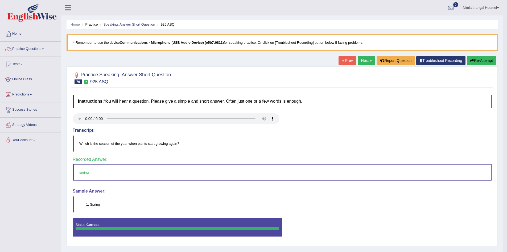
click at [365, 60] on link "Next »" at bounding box center [367, 60] width 18 height 9
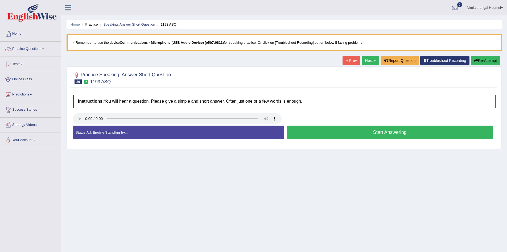
click at [305, 133] on button "Start Answering" at bounding box center [390, 132] width 206 height 14
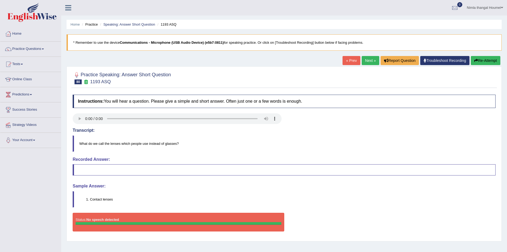
click at [367, 60] on link "Next »" at bounding box center [371, 60] width 18 height 9
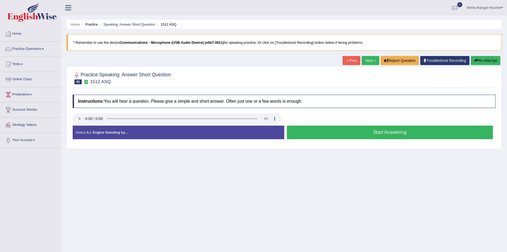
click at [368, 133] on button "Start Answering" at bounding box center [390, 132] width 206 height 14
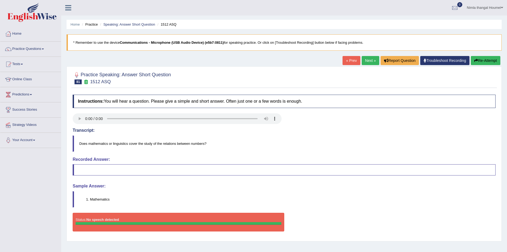
click at [364, 62] on link "Next »" at bounding box center [371, 60] width 18 height 9
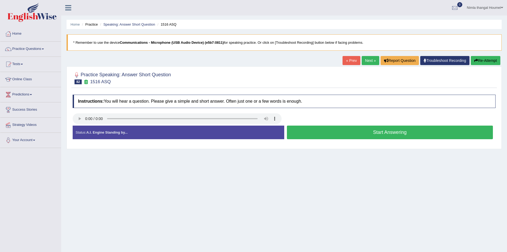
click at [310, 132] on button "Start Answering" at bounding box center [390, 132] width 206 height 14
